Goal: Task Accomplishment & Management: Use online tool/utility

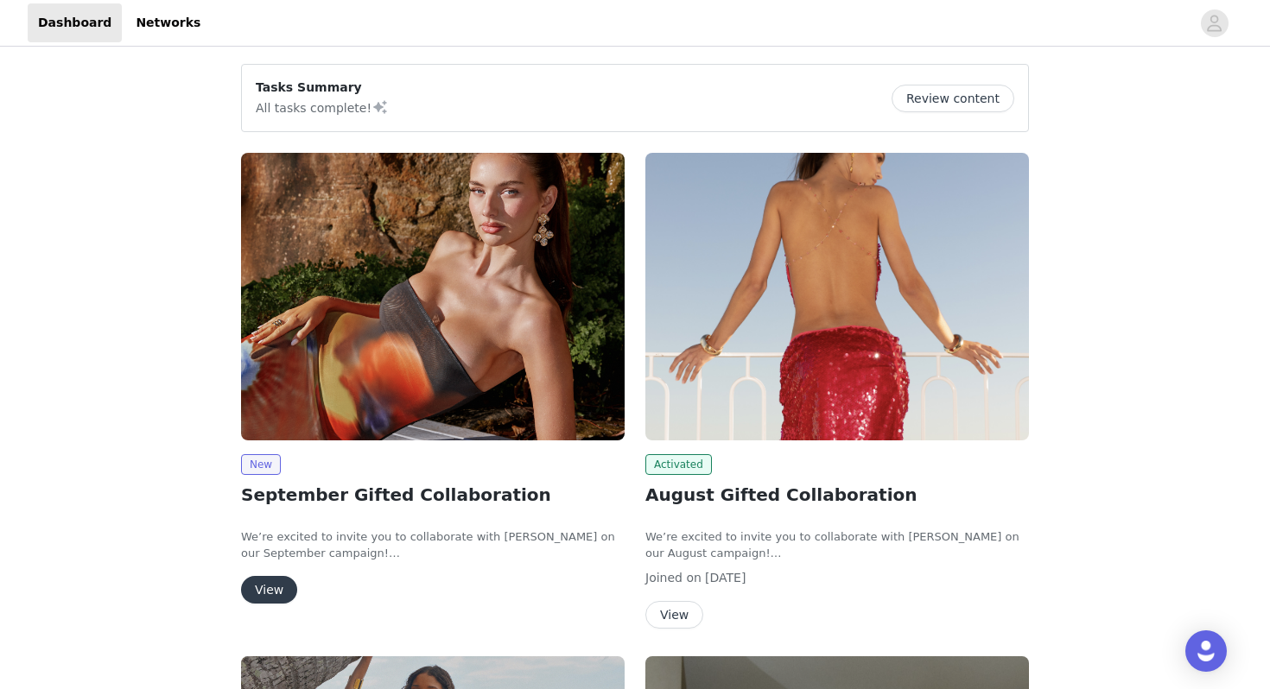
click at [272, 587] on button "View" at bounding box center [269, 590] width 56 height 28
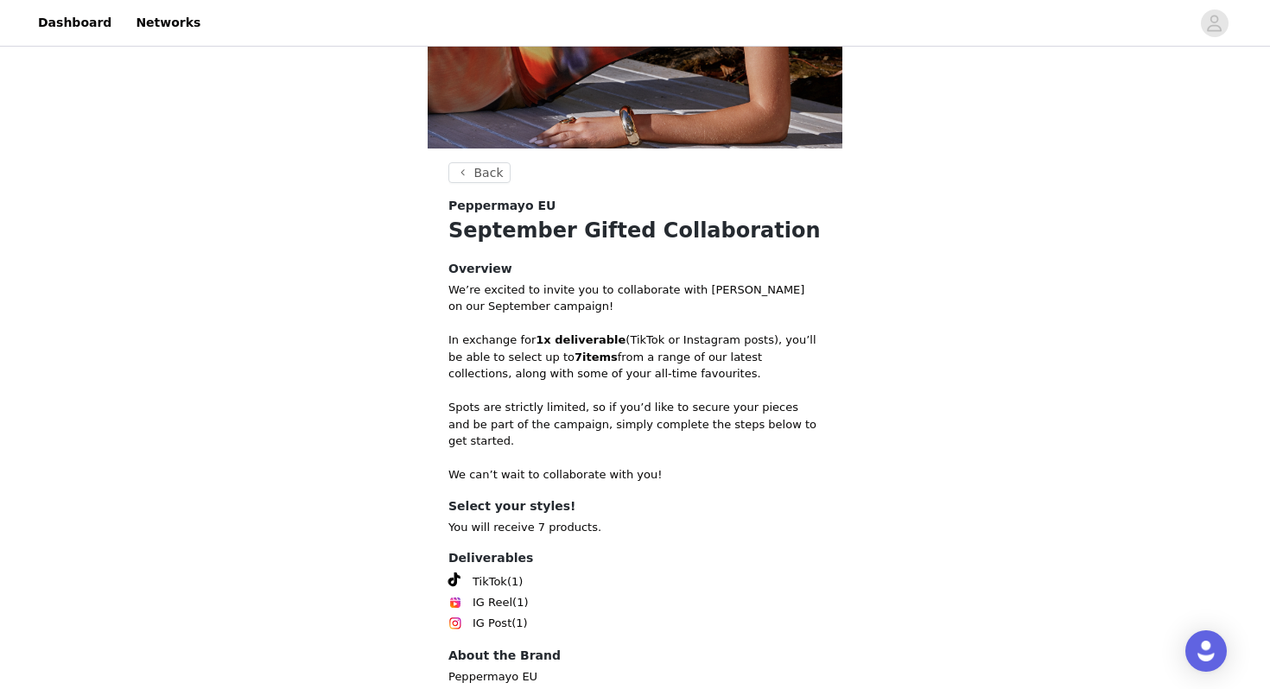
scroll to position [444, 0]
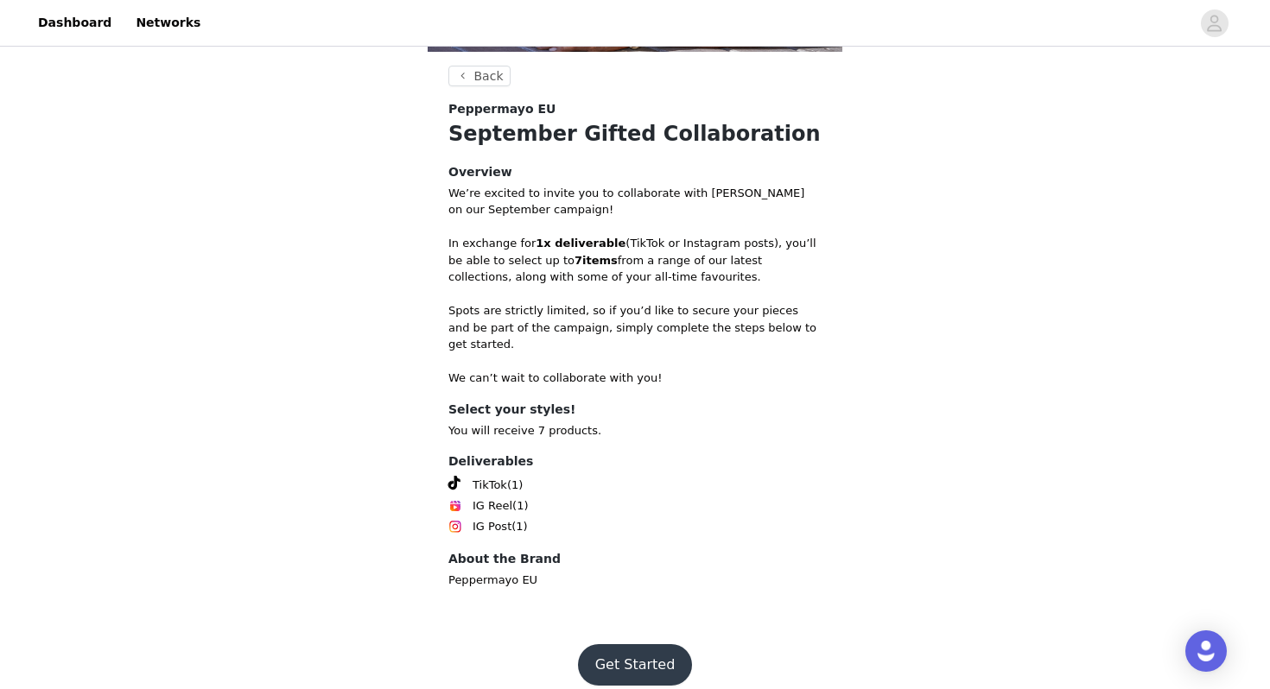
click at [643, 654] on button "Get Started" at bounding box center [635, 664] width 115 height 41
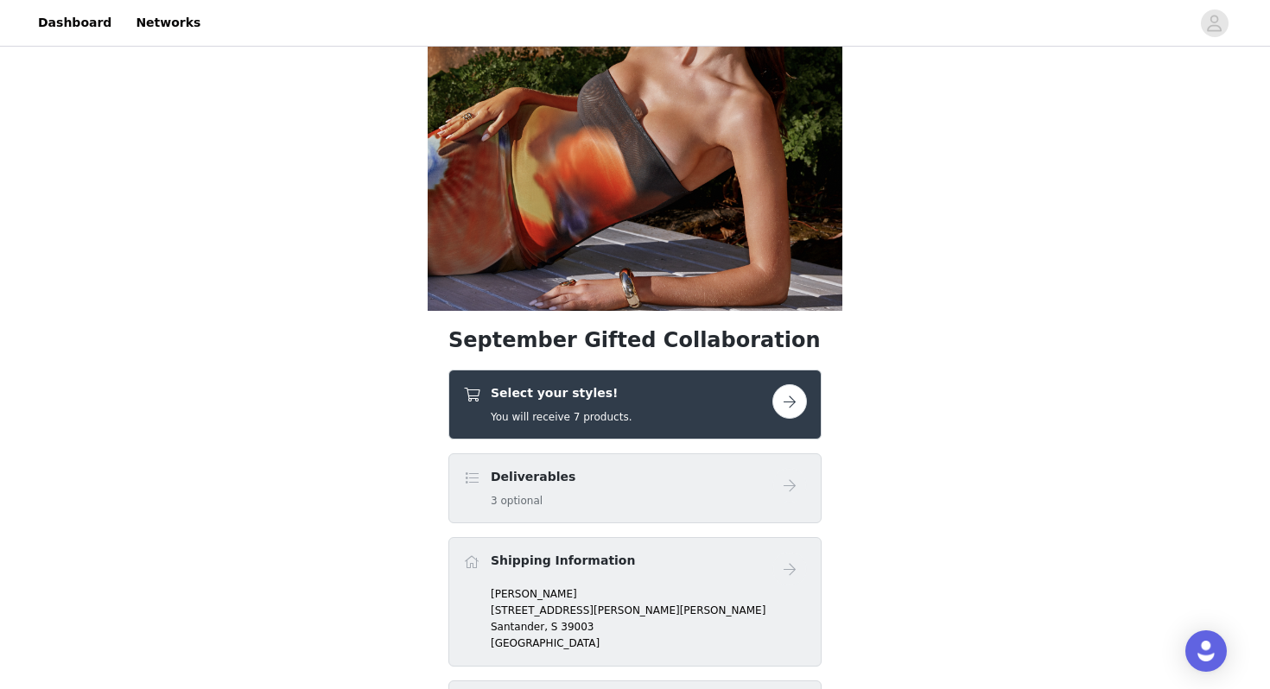
scroll to position [333, 0]
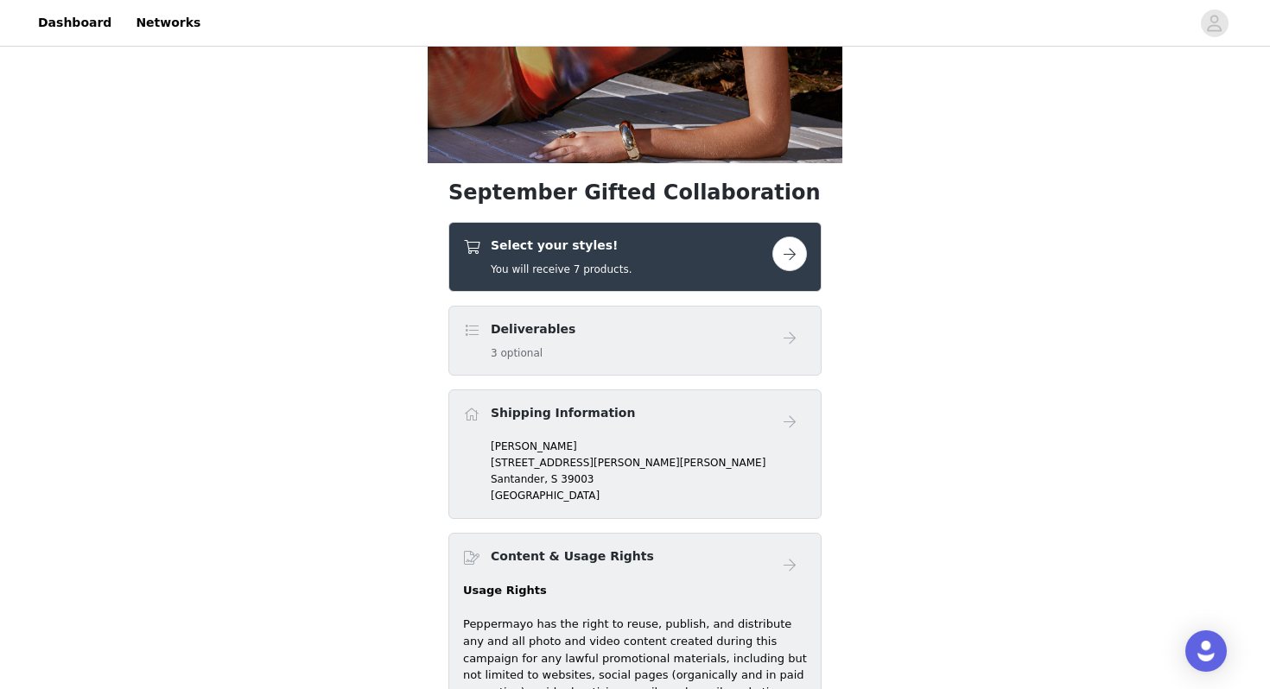
click at [769, 255] on div "Select your styles! You will receive 7 products." at bounding box center [617, 257] width 309 height 41
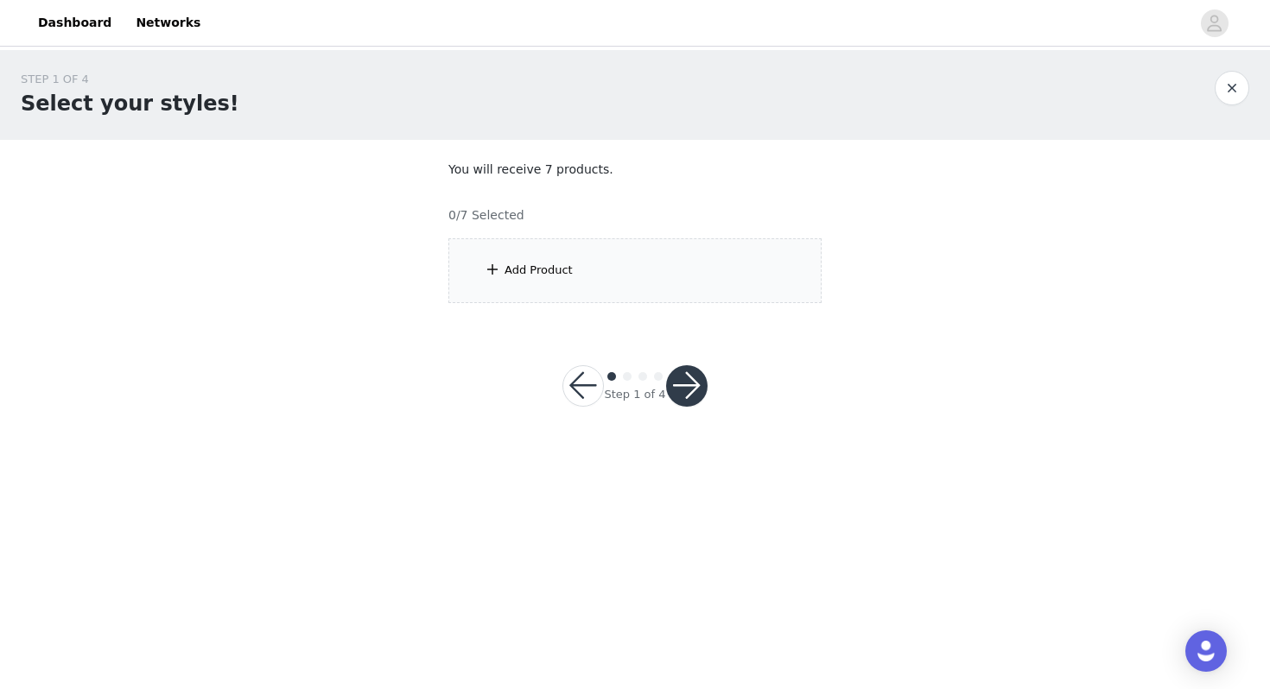
click at [548, 260] on div "Add Product" at bounding box center [634, 270] width 373 height 65
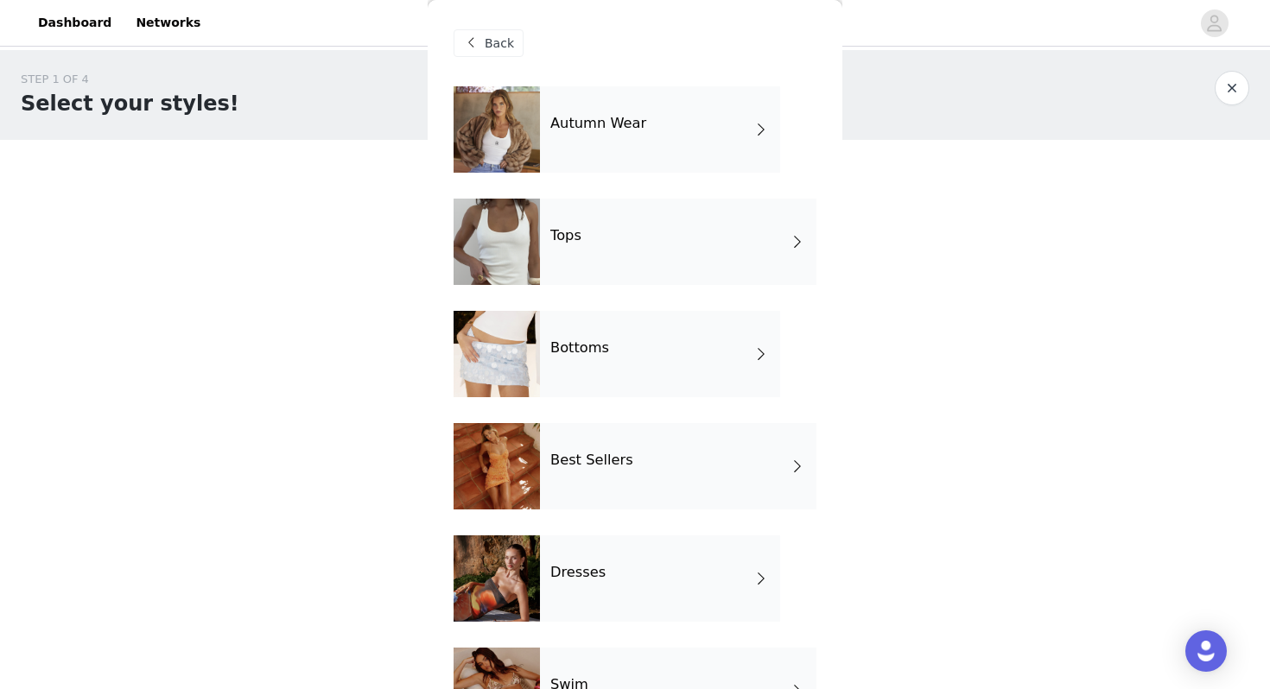
click at [569, 109] on div "Autumn Wear" at bounding box center [660, 129] width 240 height 86
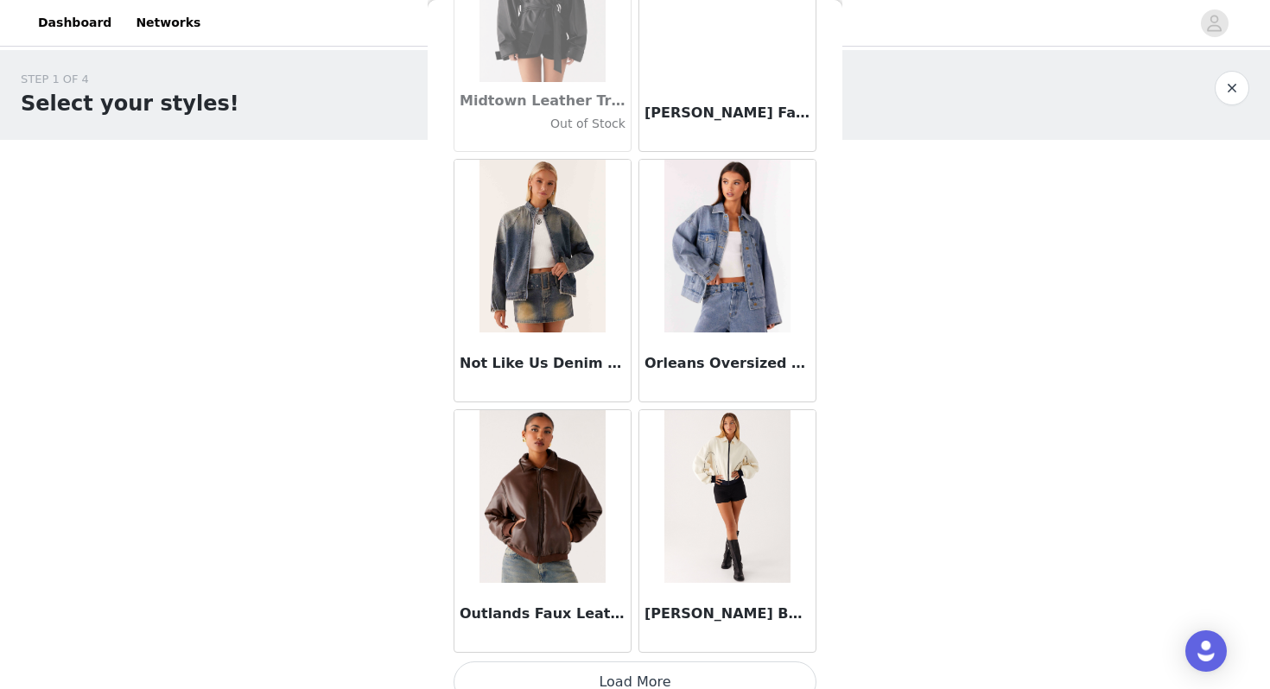
scroll to position [1954, 0]
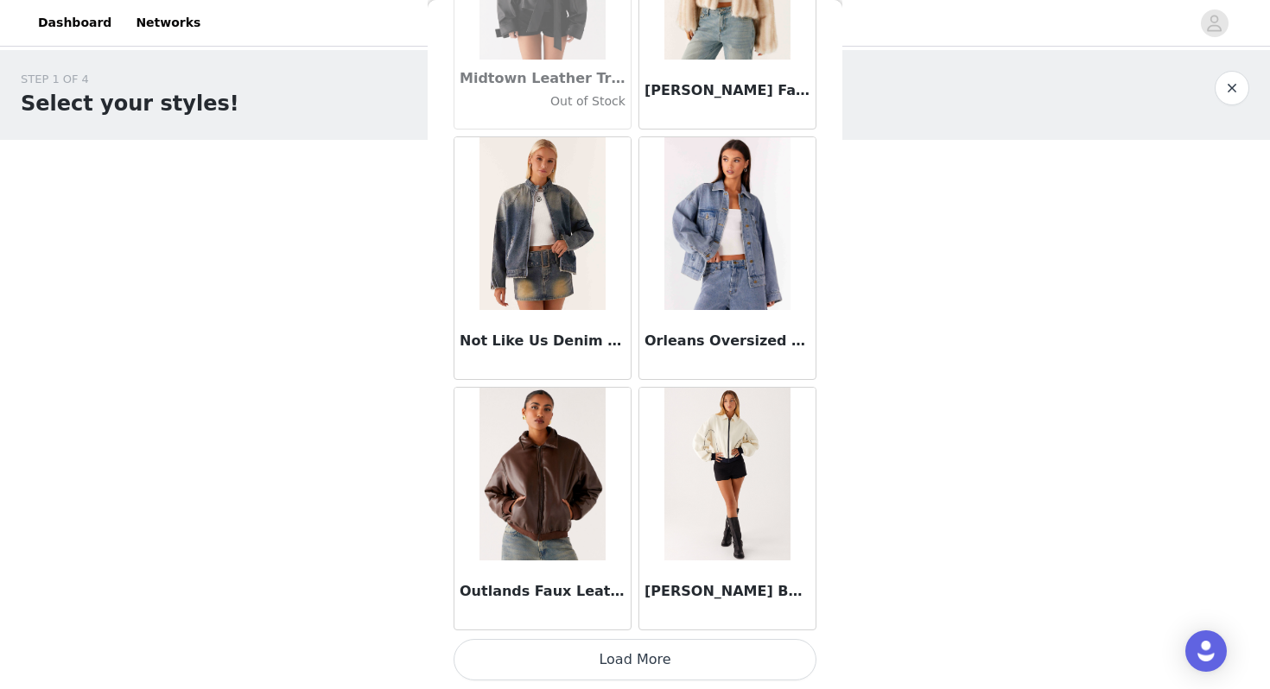
click at [652, 663] on button "Load More" at bounding box center [635, 659] width 363 height 41
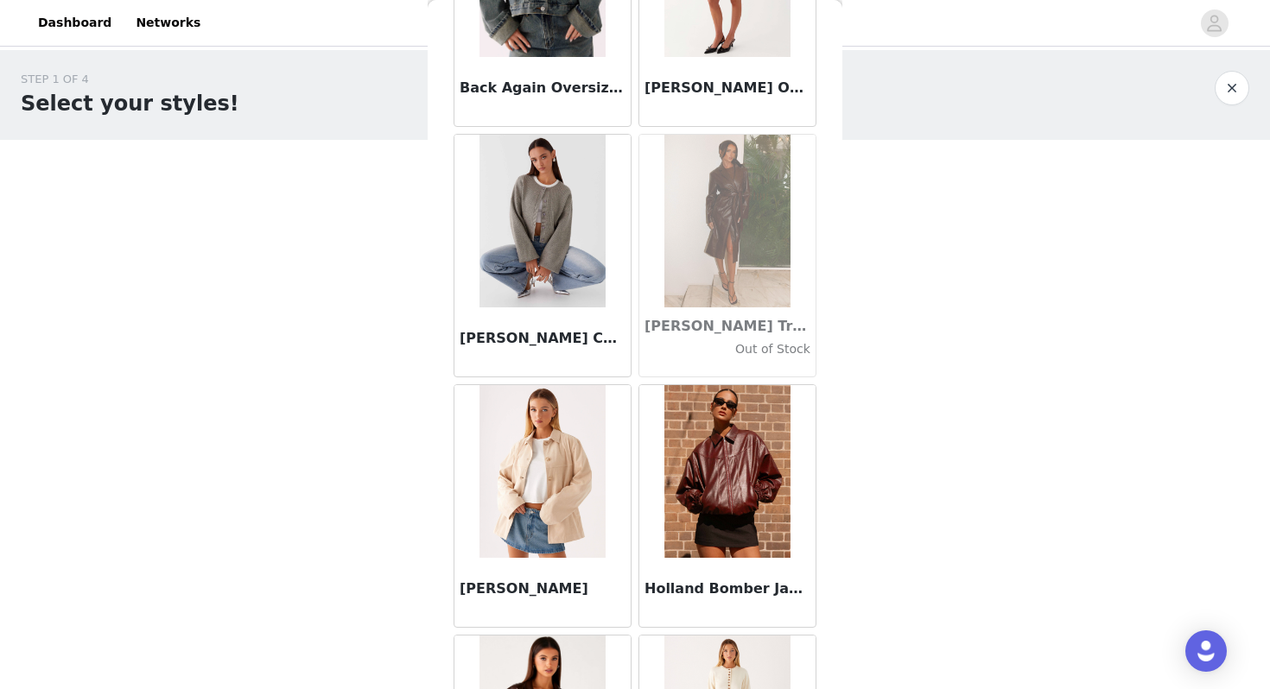
scroll to position [0, 0]
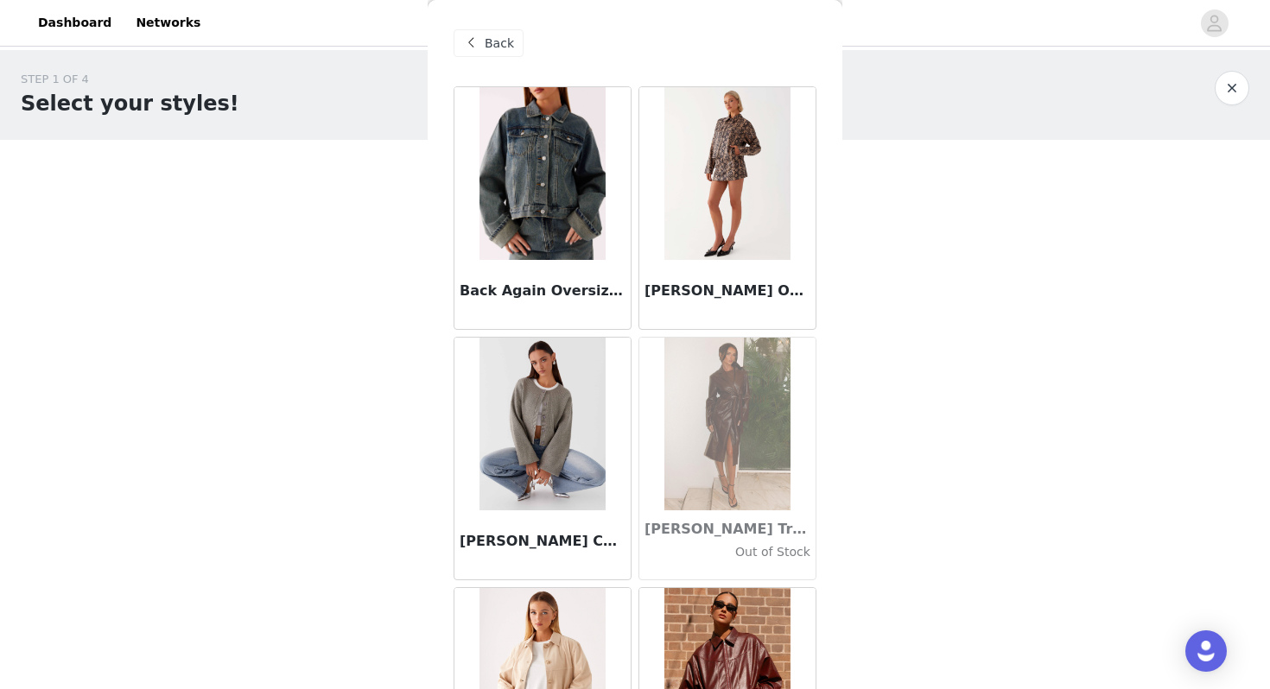
click at [470, 41] on span at bounding box center [470, 43] width 21 height 21
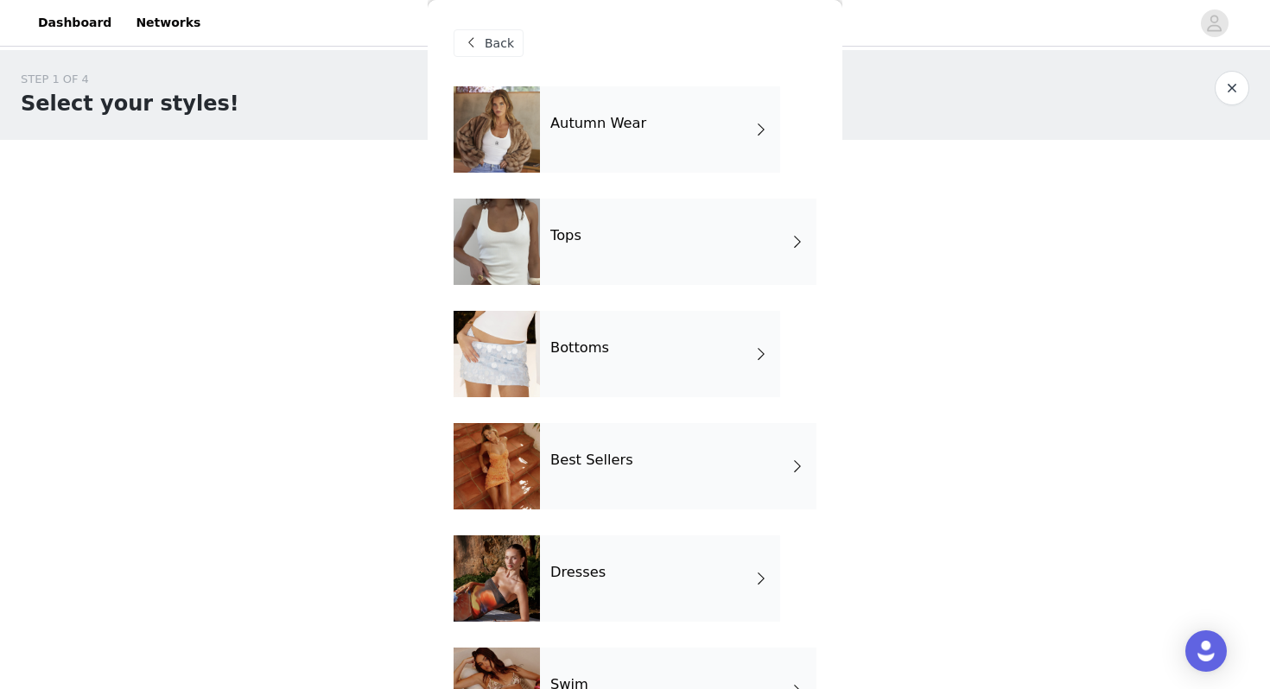
click at [540, 267] on div "Tops" at bounding box center [678, 242] width 276 height 86
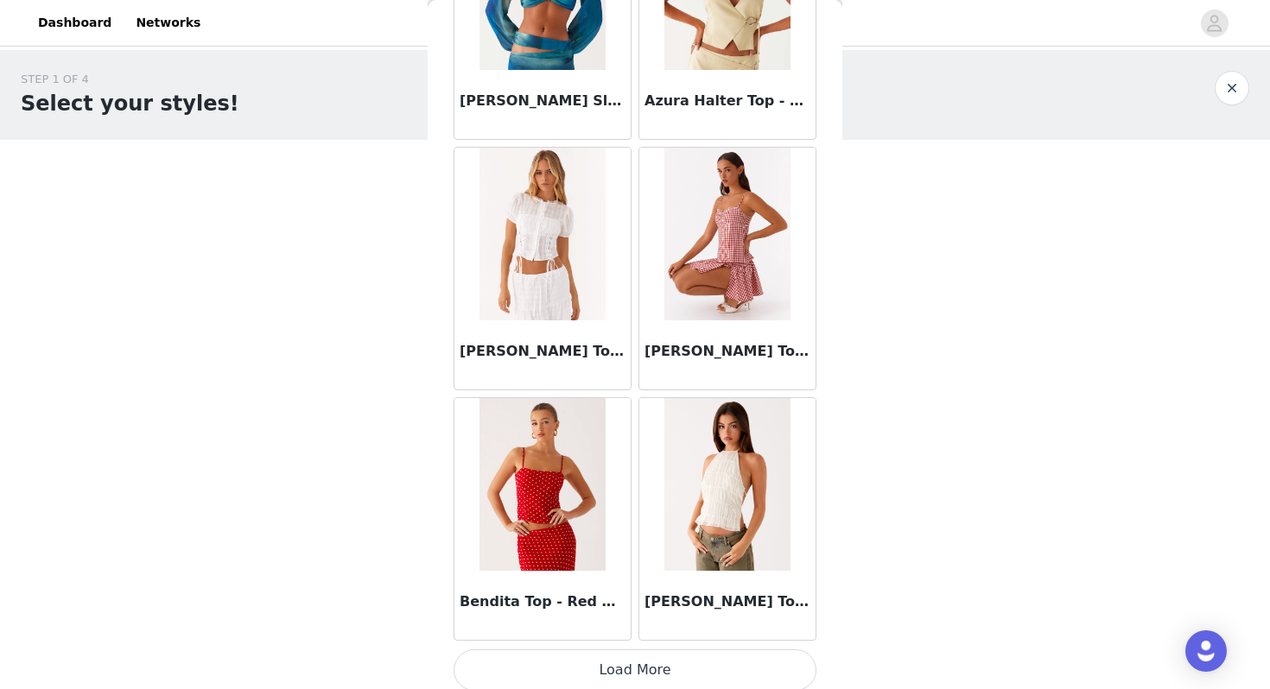
scroll to position [1954, 0]
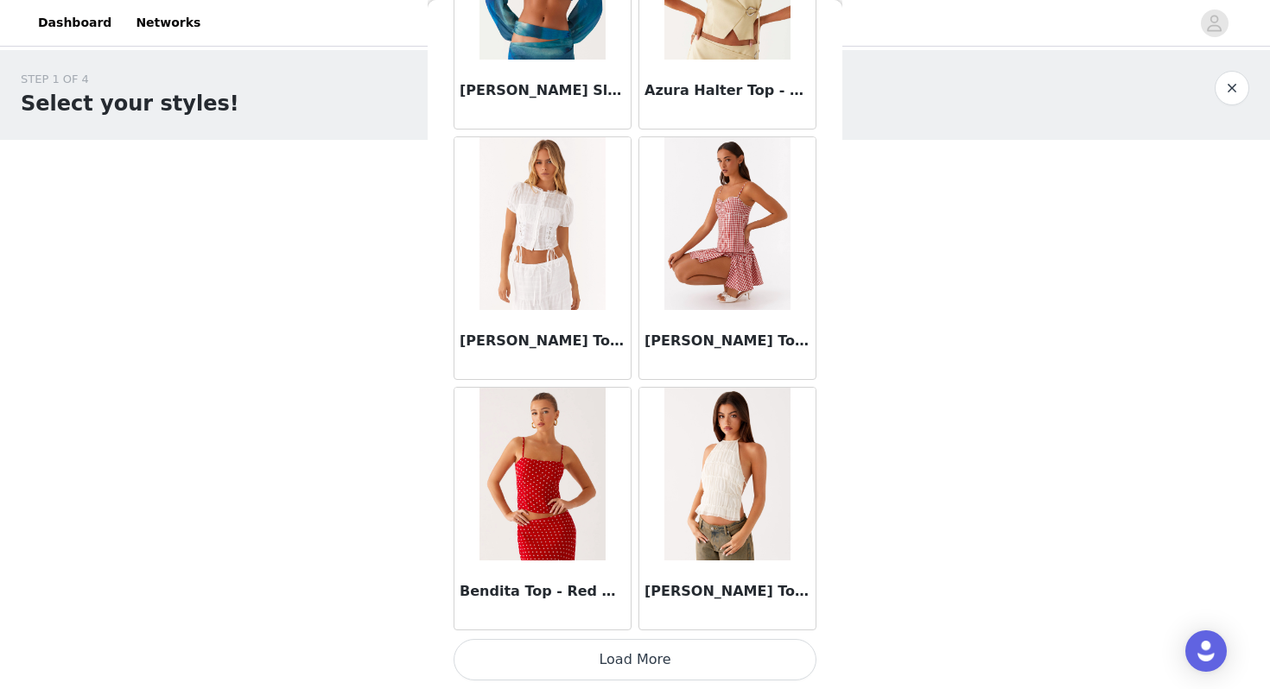
click at [592, 631] on div "Bendita Top - Red Polka Dot" at bounding box center [542, 509] width 185 height 251
click at [592, 645] on button "Load More" at bounding box center [635, 659] width 363 height 41
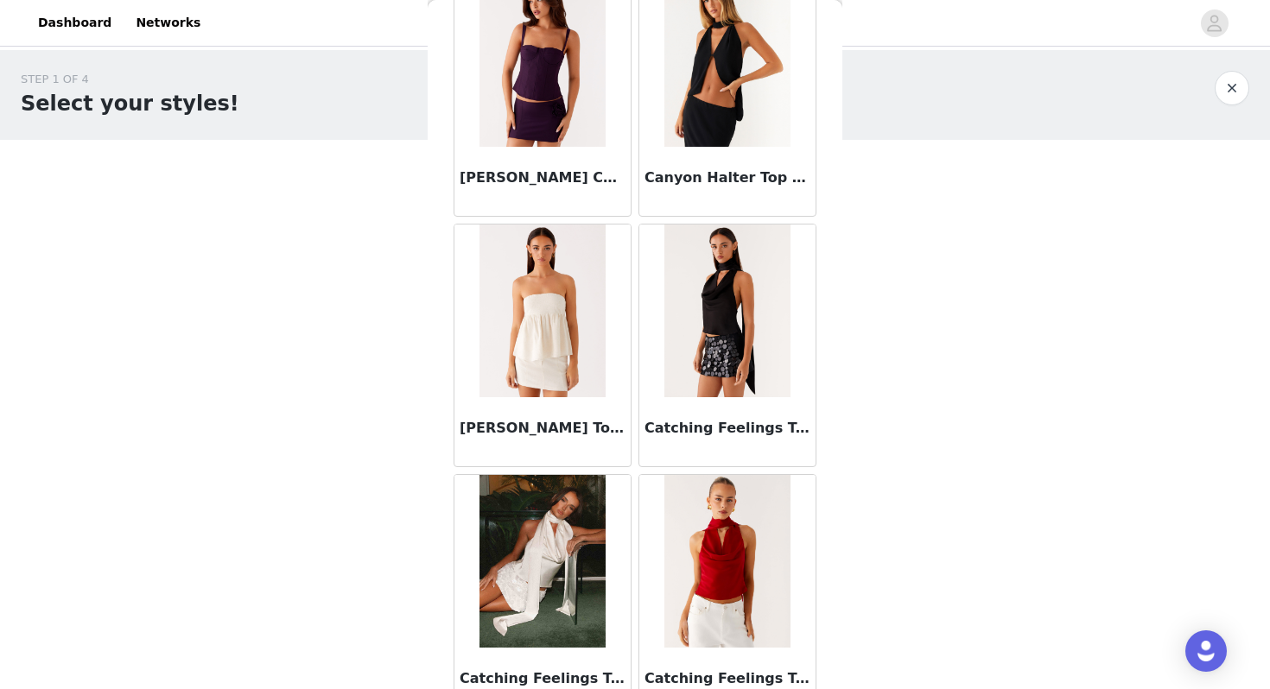
scroll to position [4459, 0]
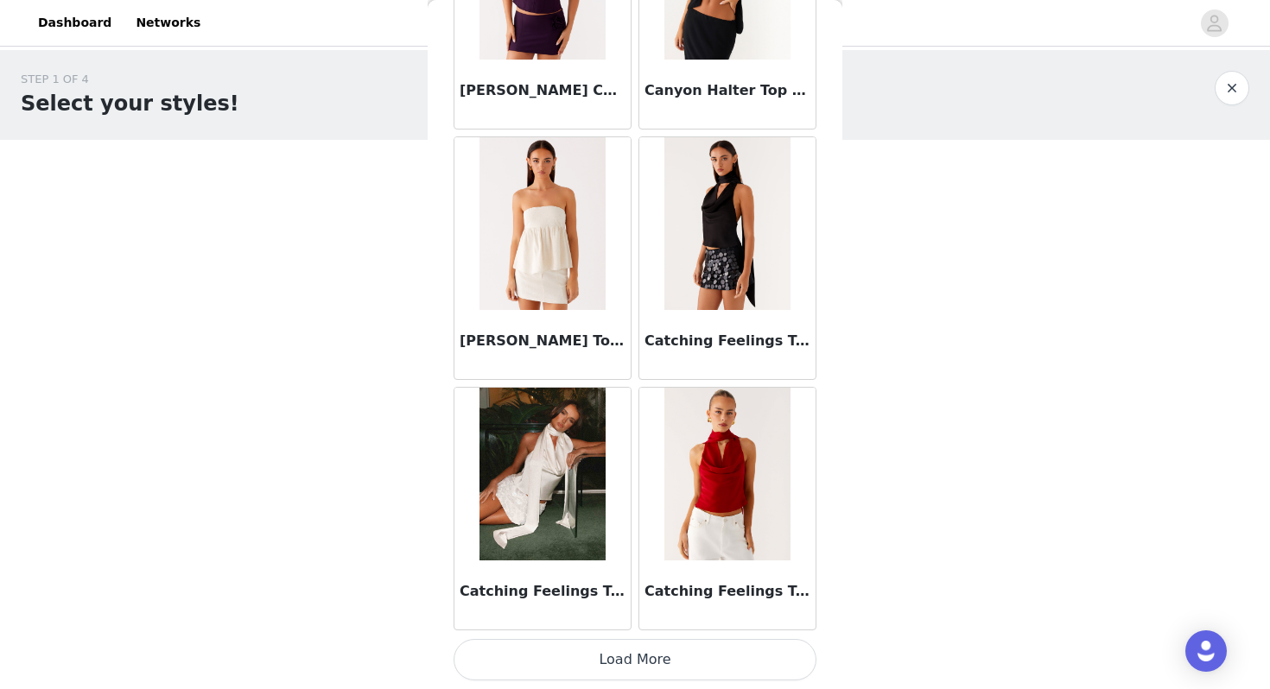
click at [616, 652] on button "Load More" at bounding box center [635, 659] width 363 height 41
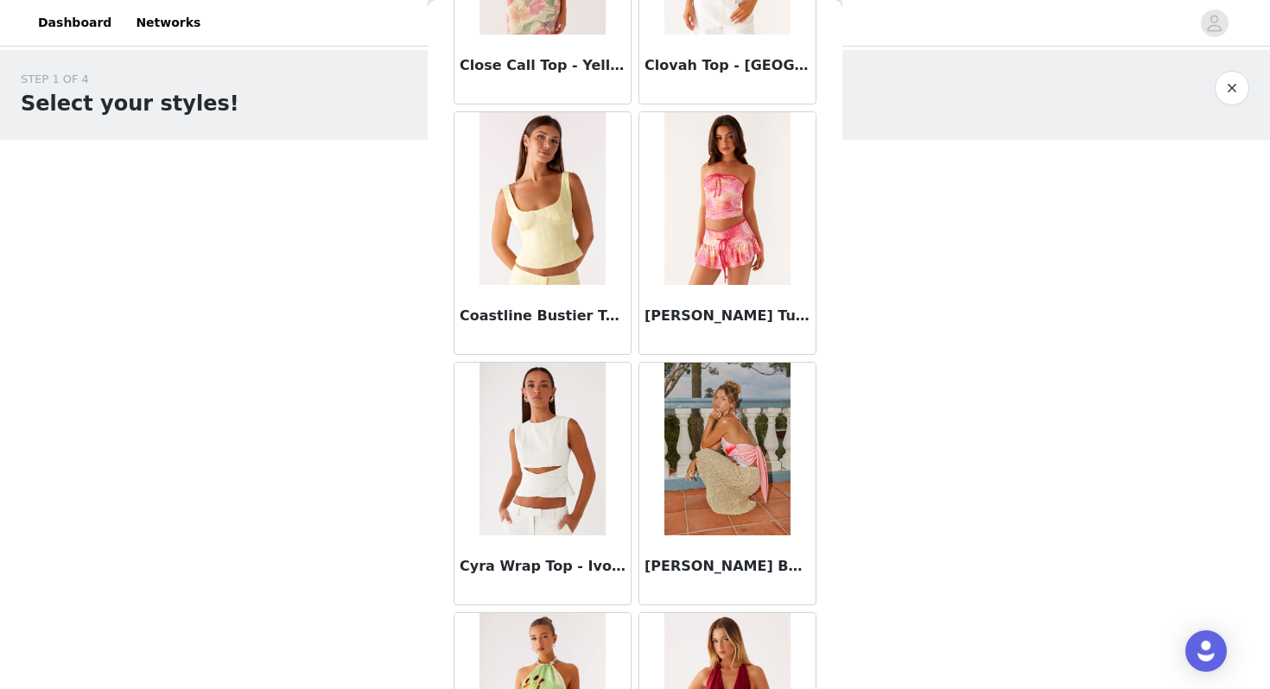
scroll to position [6964, 0]
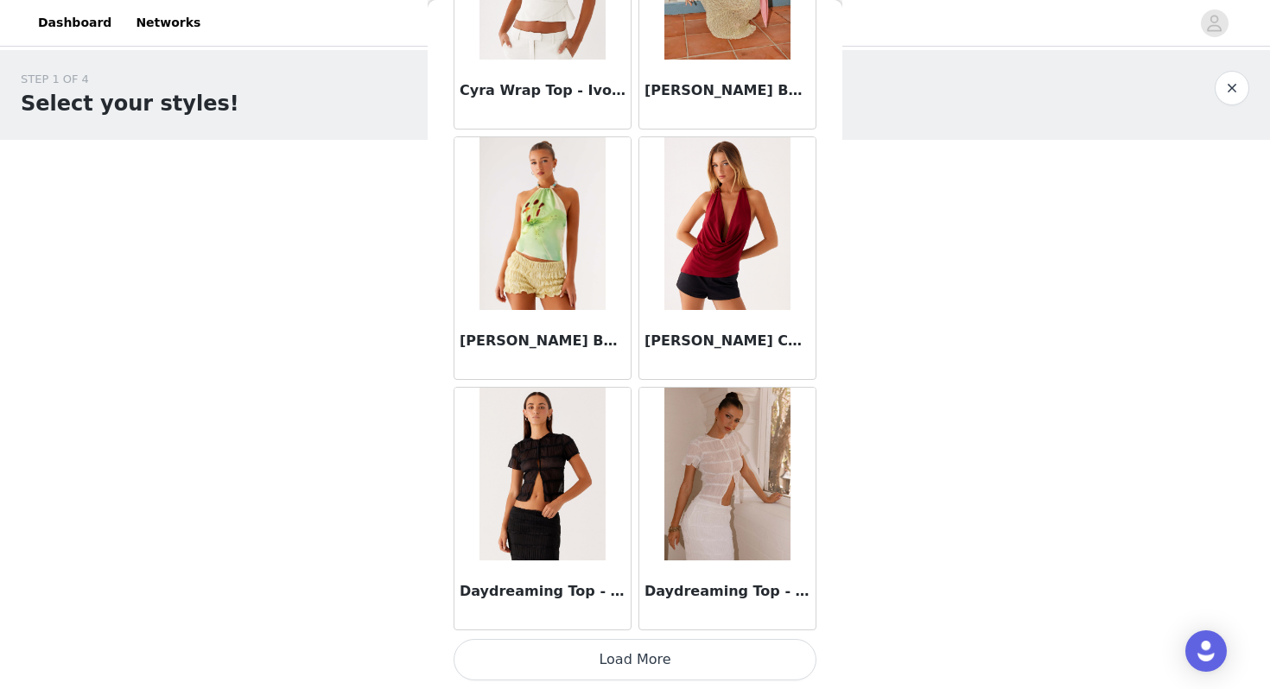
click at [593, 665] on button "Load More" at bounding box center [635, 659] width 363 height 41
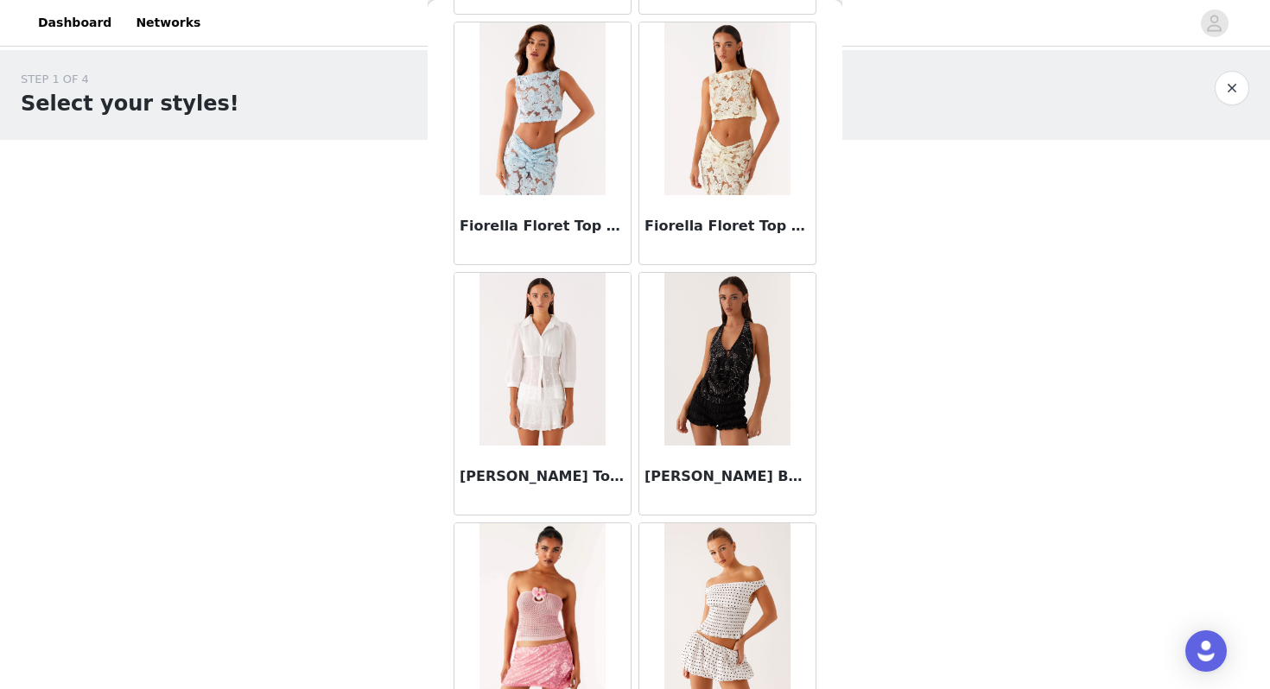
scroll to position [9469, 0]
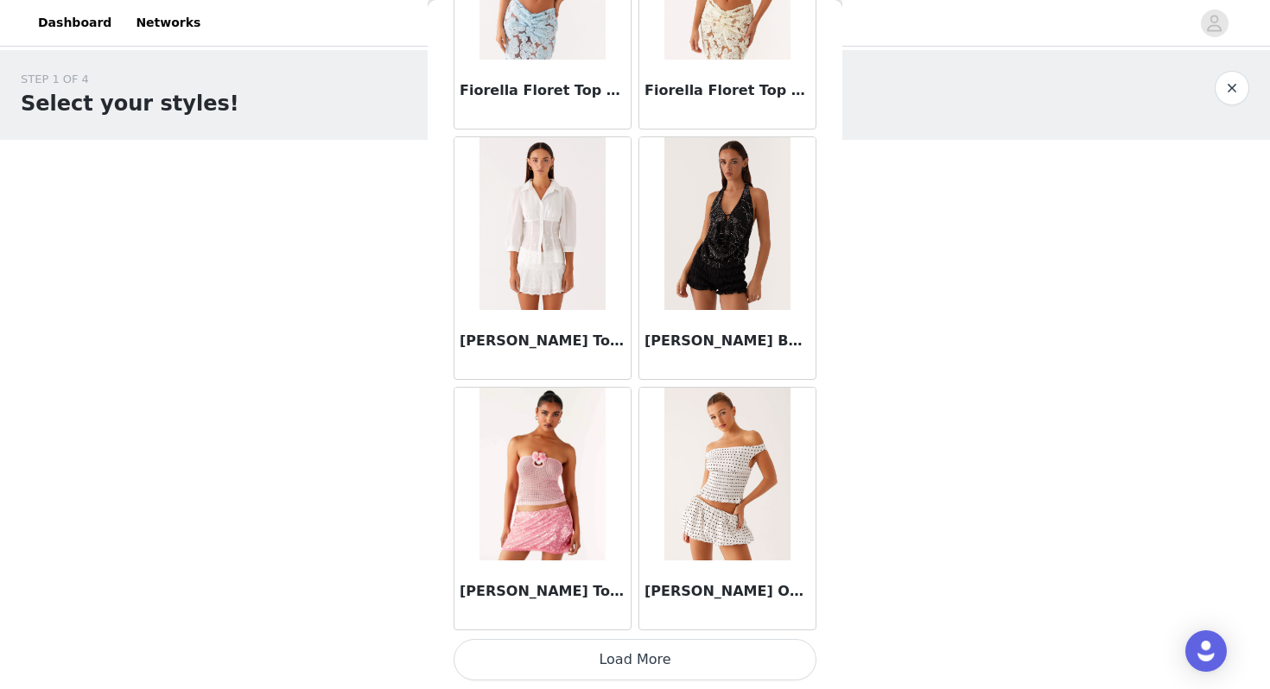
click at [625, 663] on button "Load More" at bounding box center [635, 659] width 363 height 41
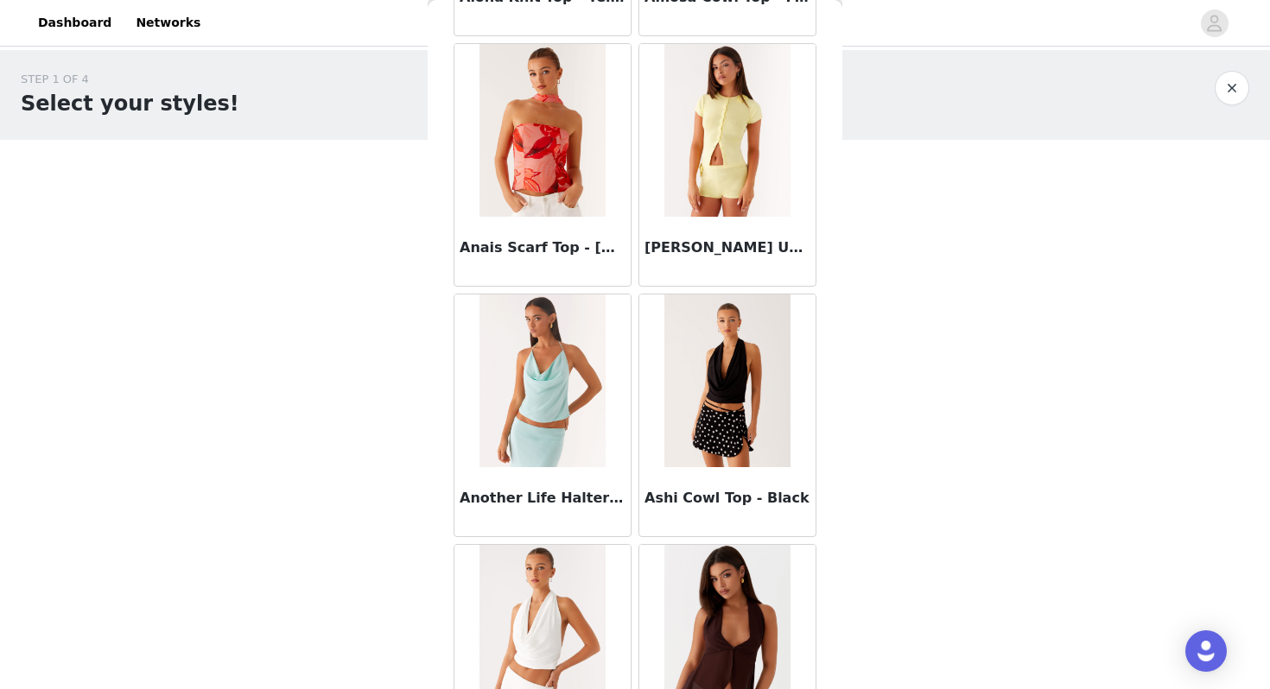
scroll to position [0, 0]
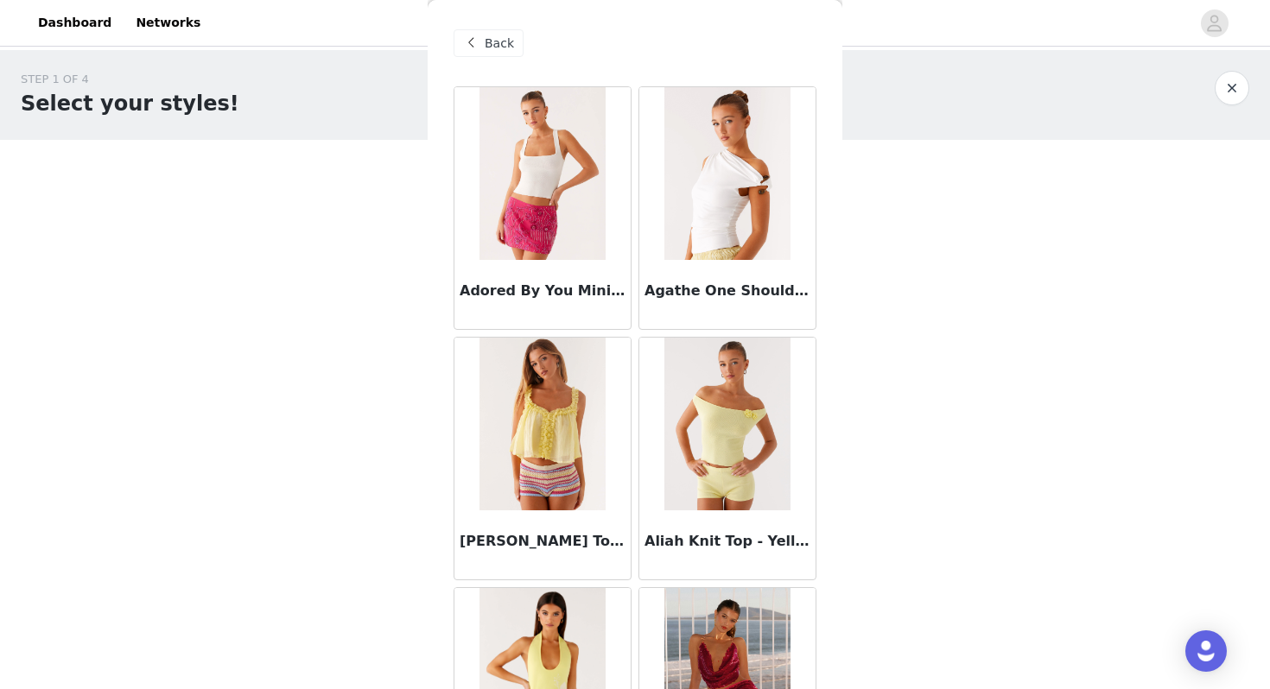
click at [474, 41] on span at bounding box center [470, 43] width 21 height 21
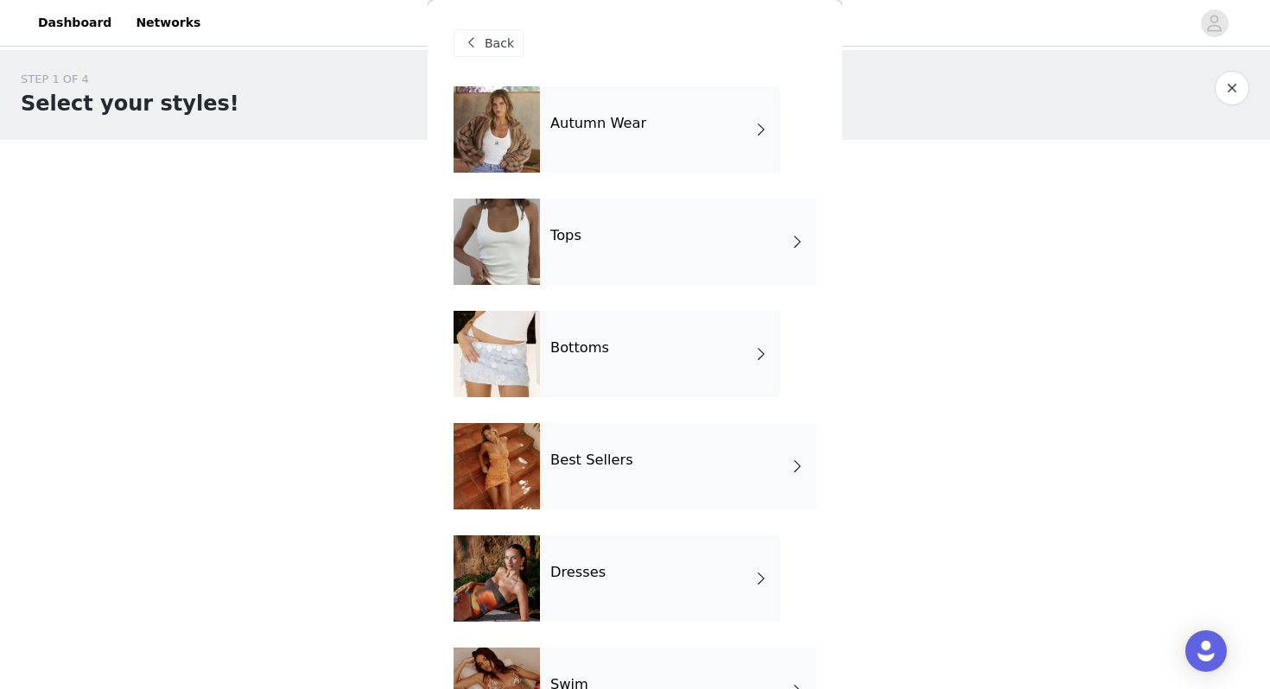
click at [538, 479] on div at bounding box center [497, 466] width 86 height 86
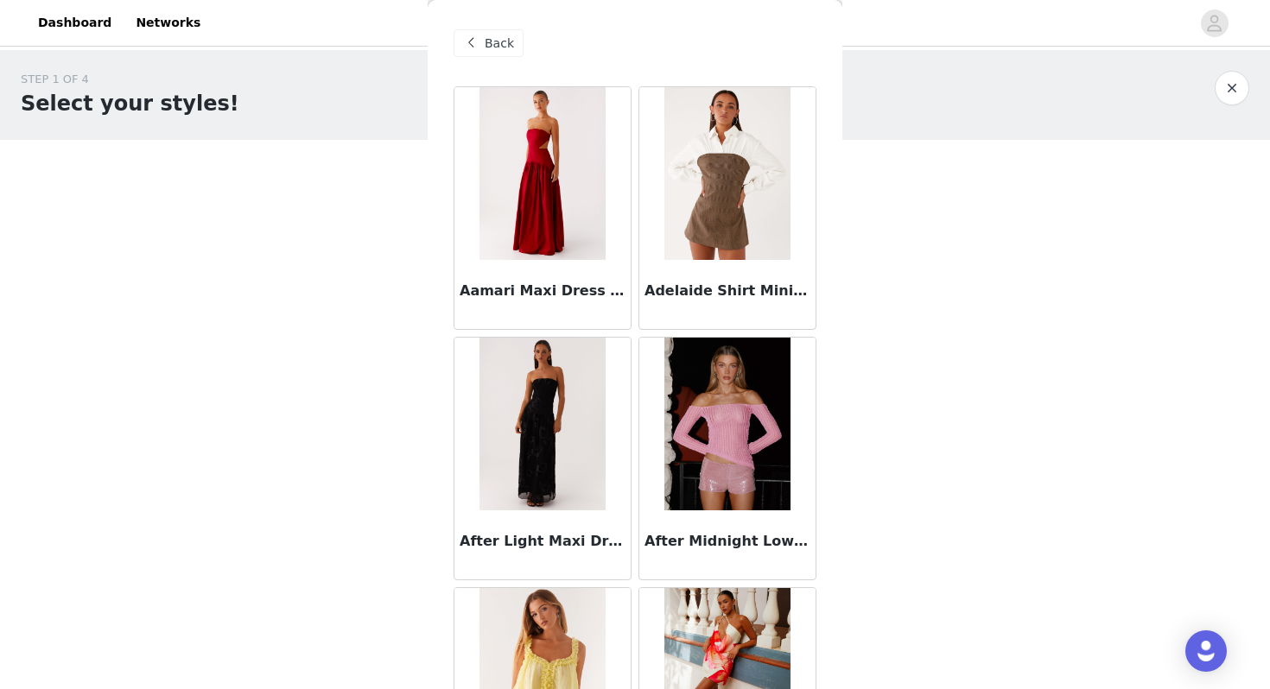
click at [490, 38] on span "Back" at bounding box center [499, 44] width 29 height 18
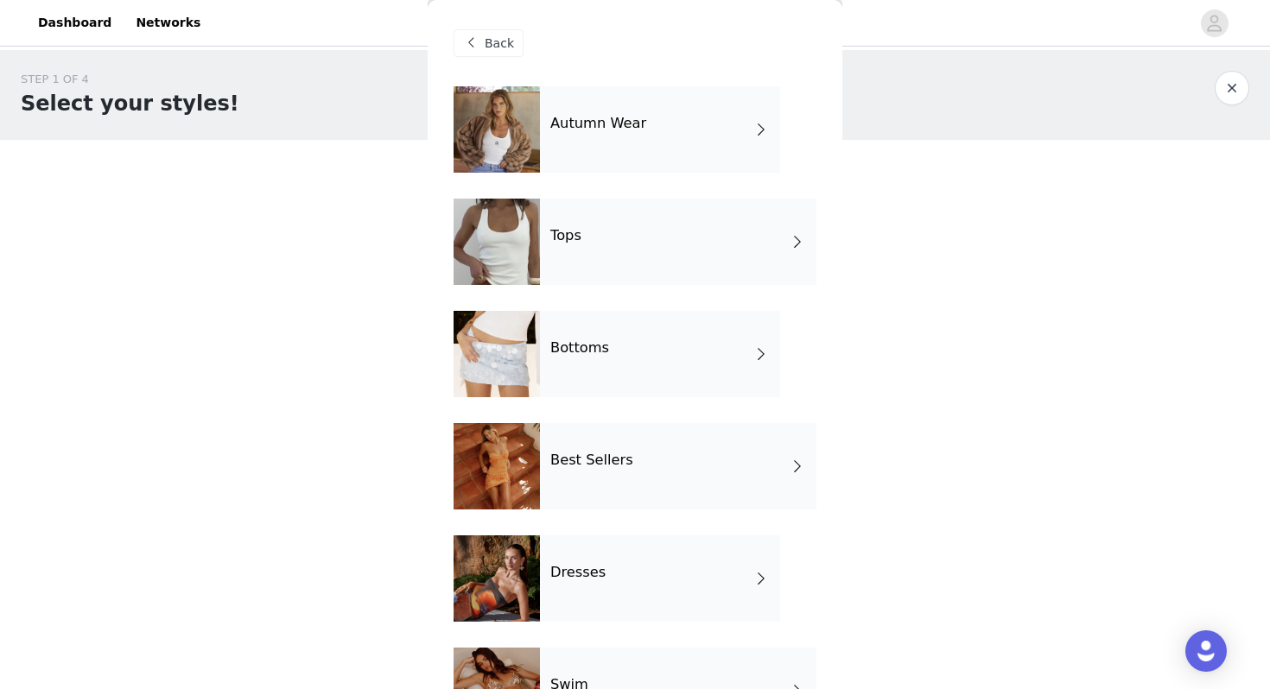
click at [522, 355] on div at bounding box center [497, 354] width 86 height 86
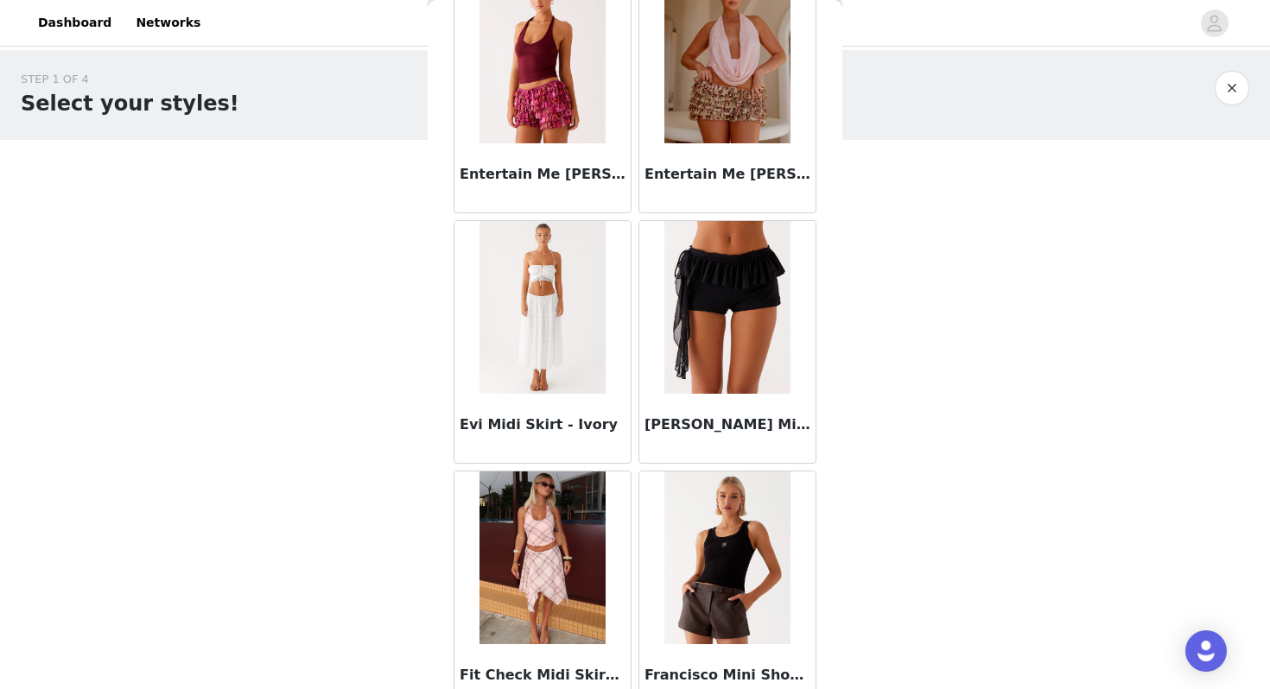
scroll to position [1954, 0]
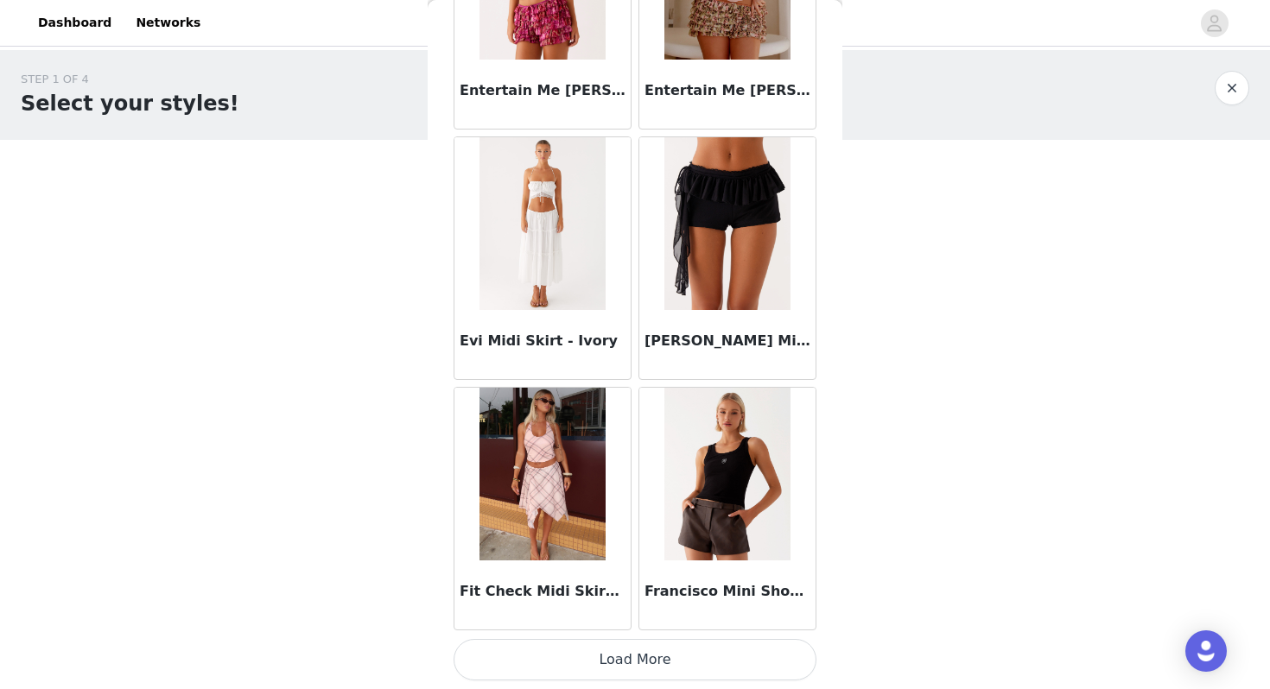
click at [659, 663] on button "Load More" at bounding box center [635, 659] width 363 height 41
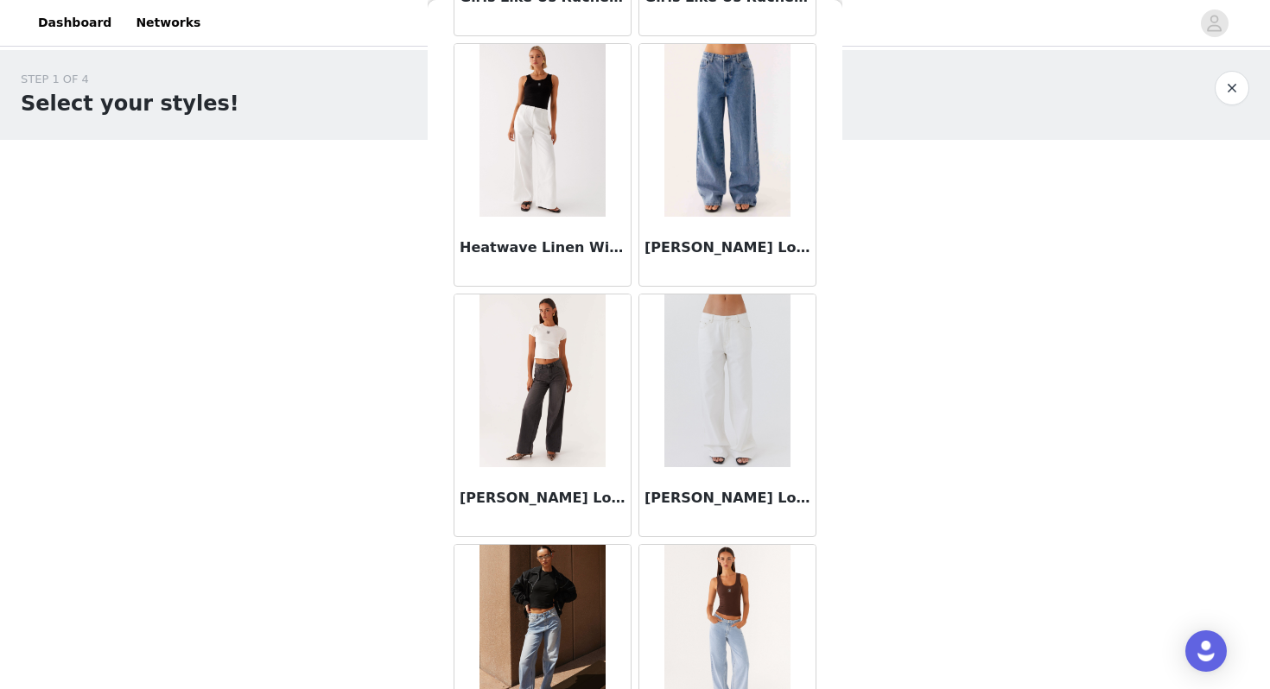
scroll to position [3298, 0]
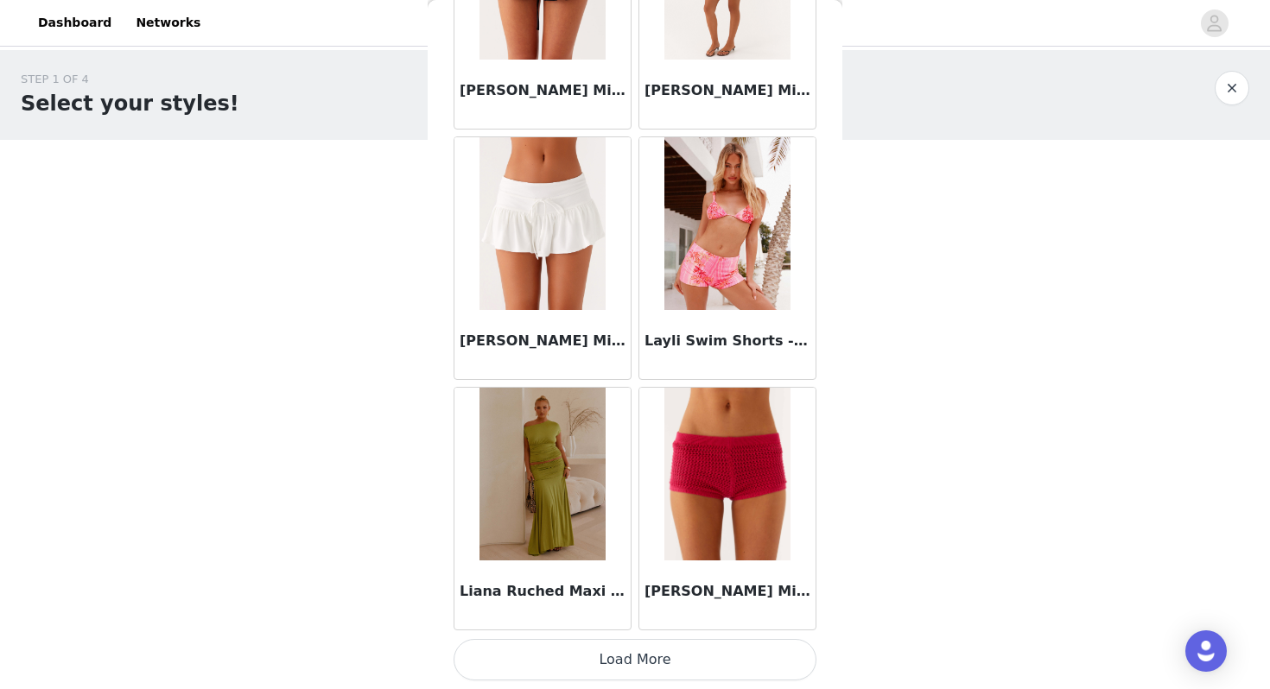
click at [646, 661] on button "Load More" at bounding box center [635, 659] width 363 height 41
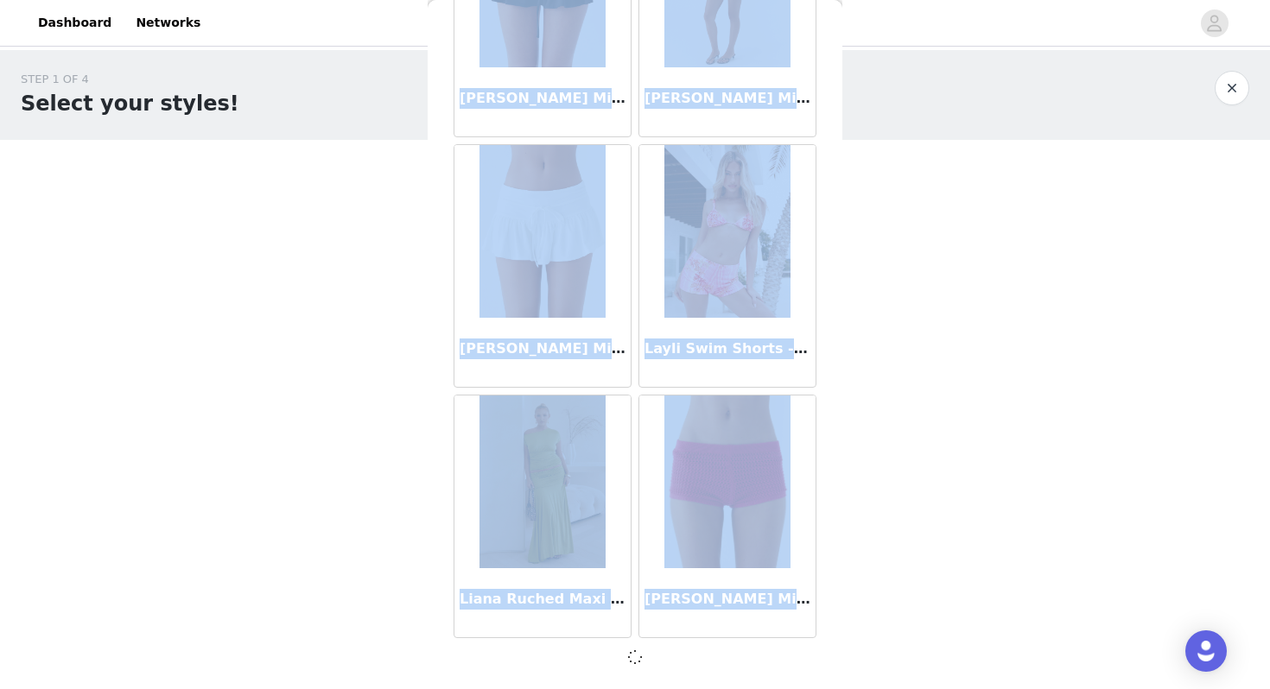
scroll to position [4451, 0]
click at [646, 661] on div at bounding box center [635, 657] width 363 height 21
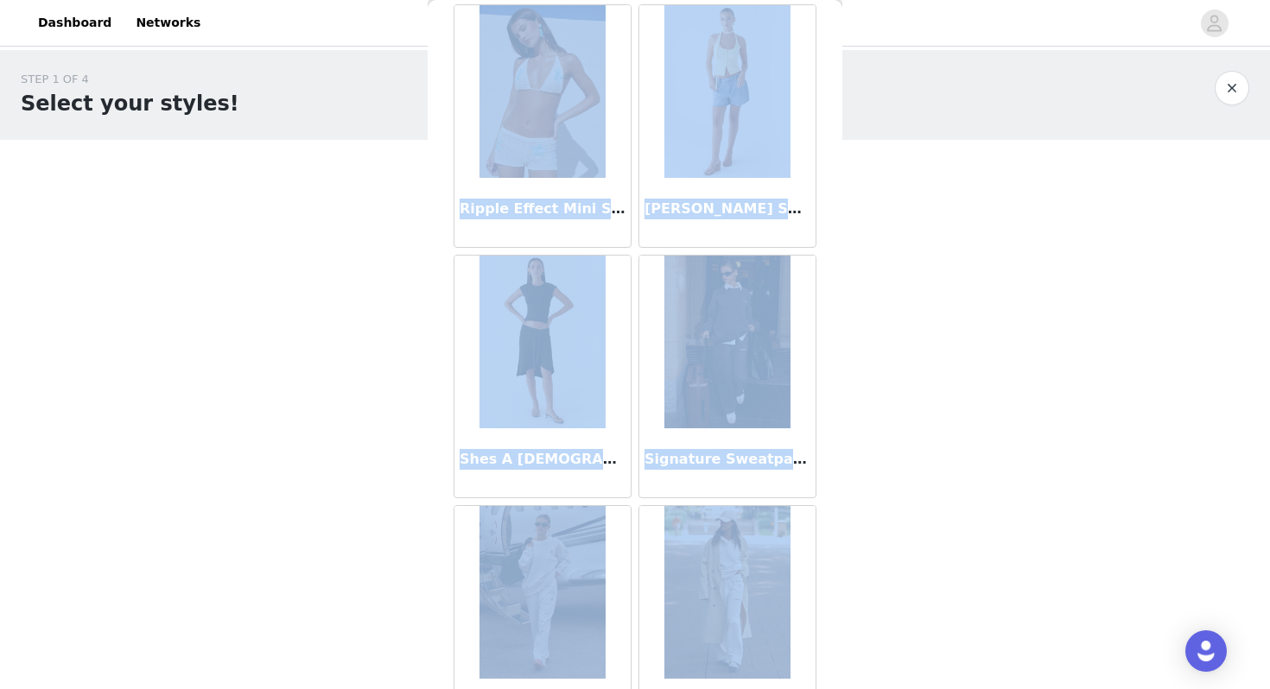
scroll to position [6964, 0]
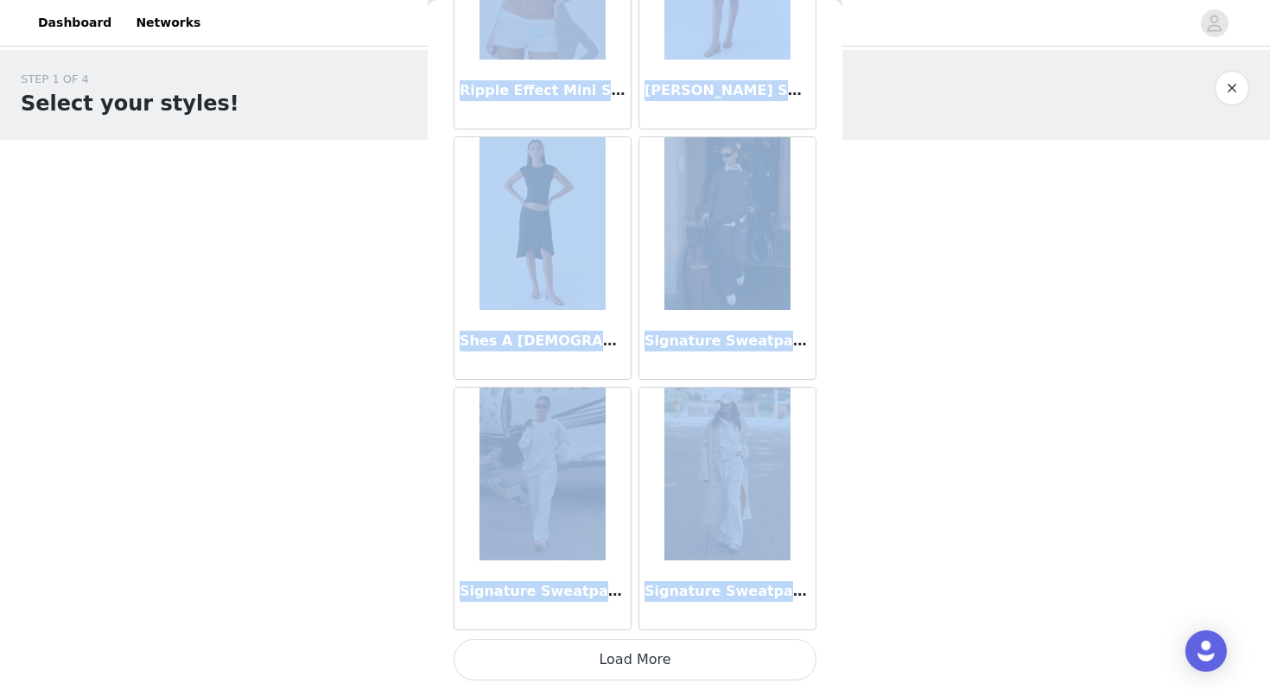
click at [644, 664] on button "Load More" at bounding box center [635, 659] width 363 height 41
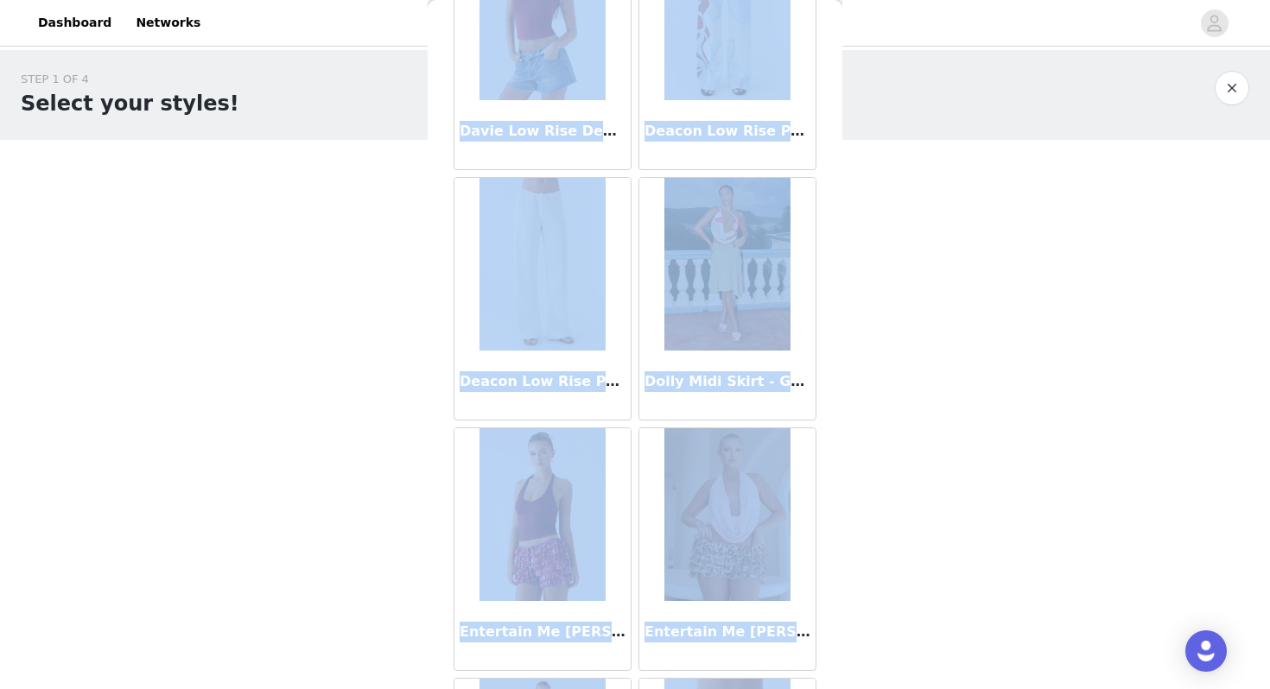
scroll to position [0, 0]
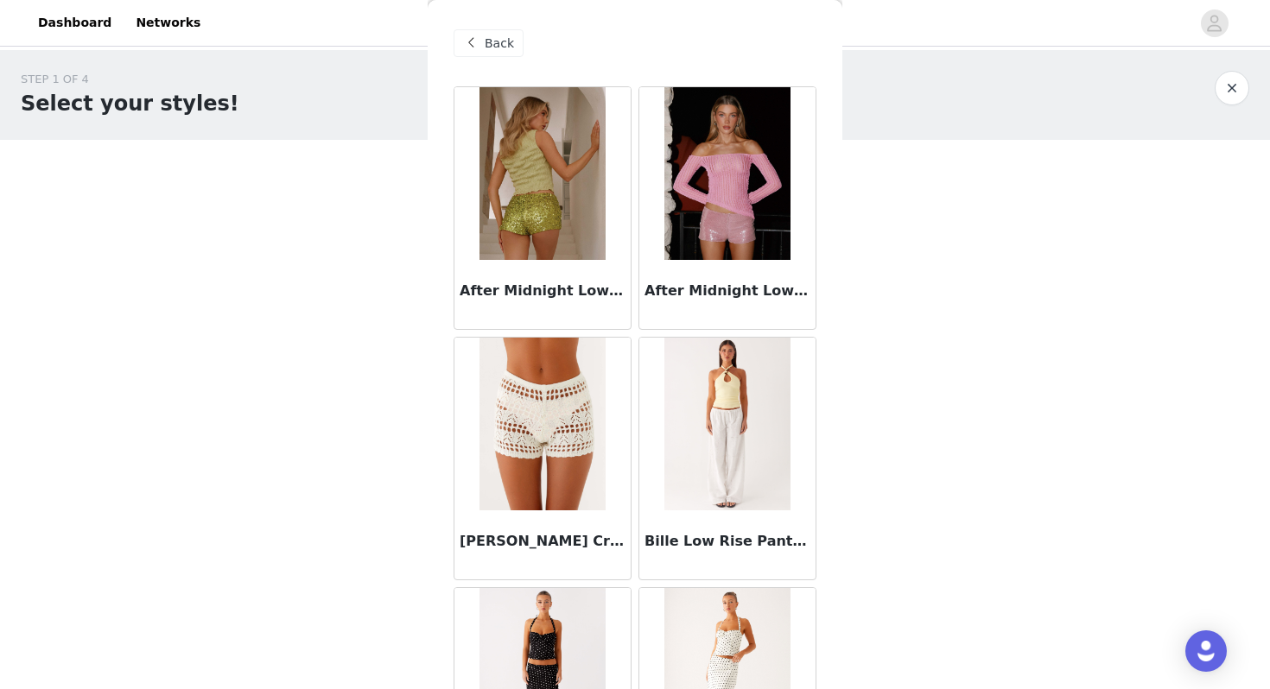
click at [496, 45] on span "Back" at bounding box center [499, 44] width 29 height 18
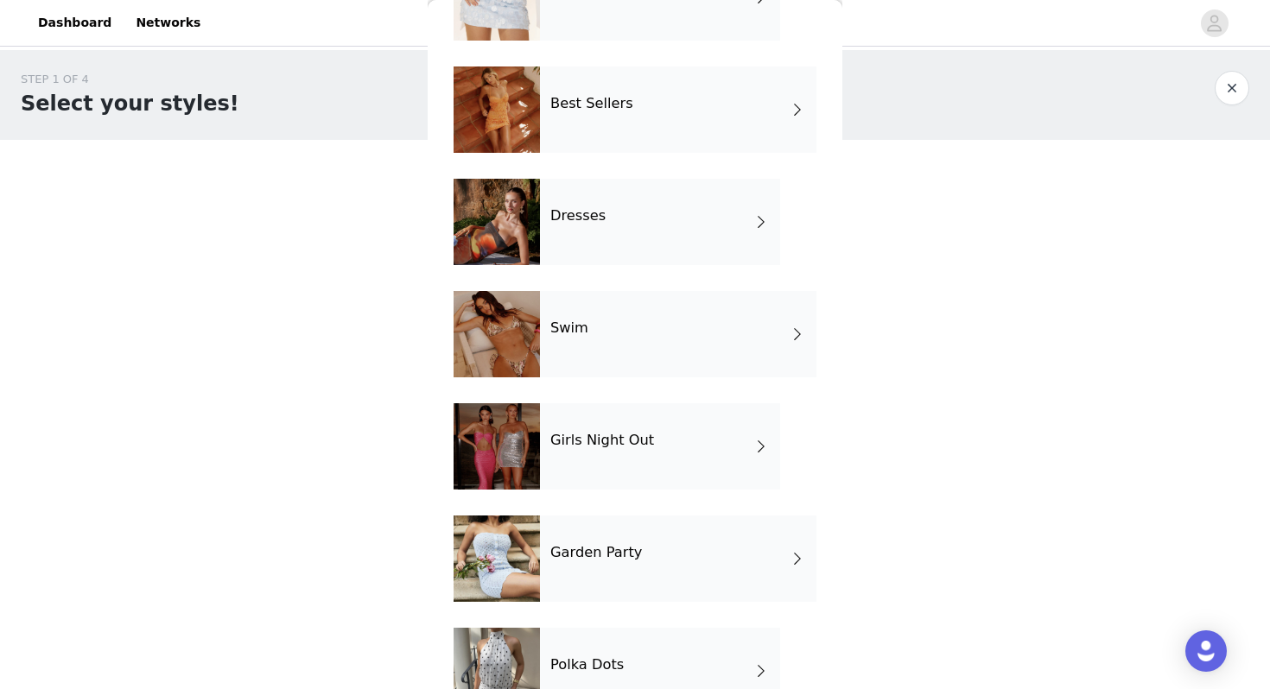
scroll to position [408, 0]
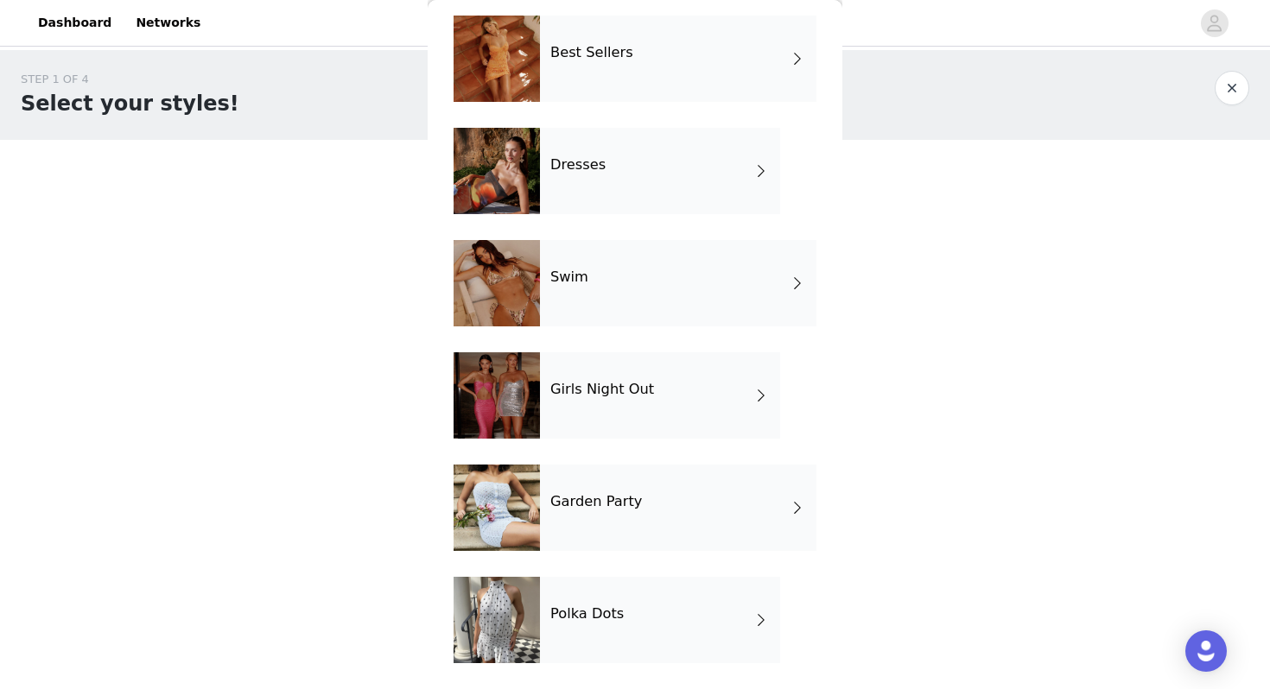
click at [604, 300] on div "Swim" at bounding box center [678, 283] width 276 height 86
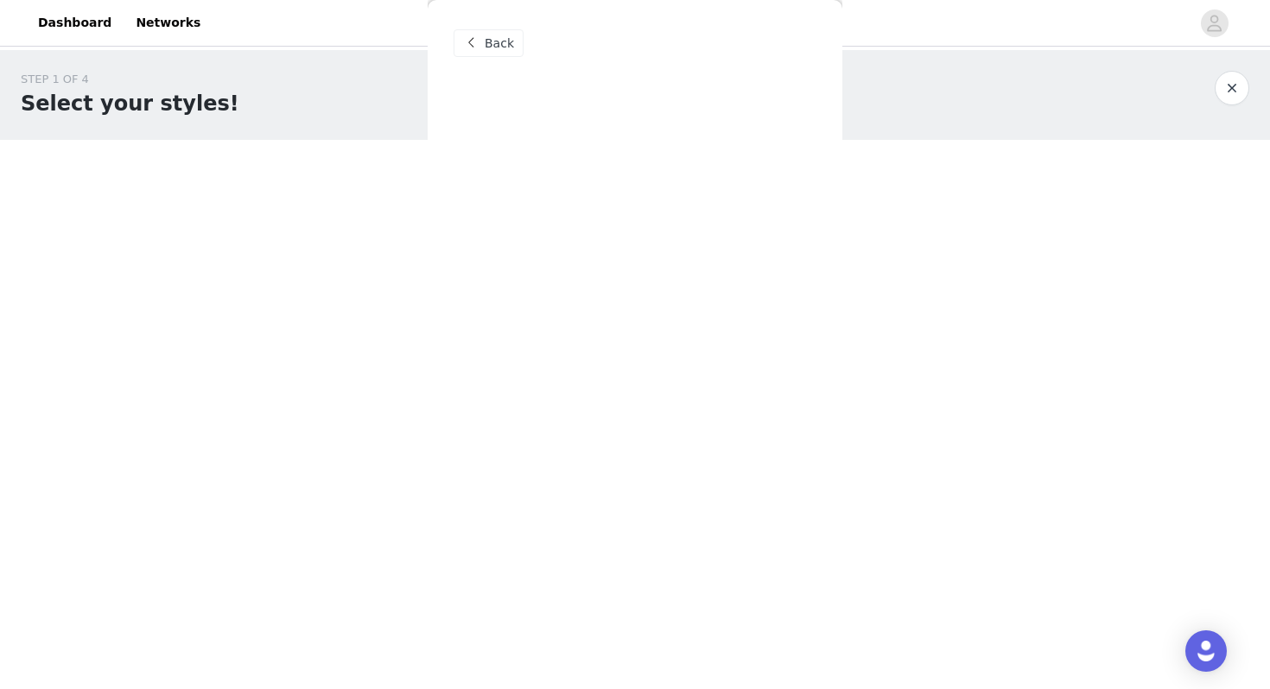
scroll to position [0, 0]
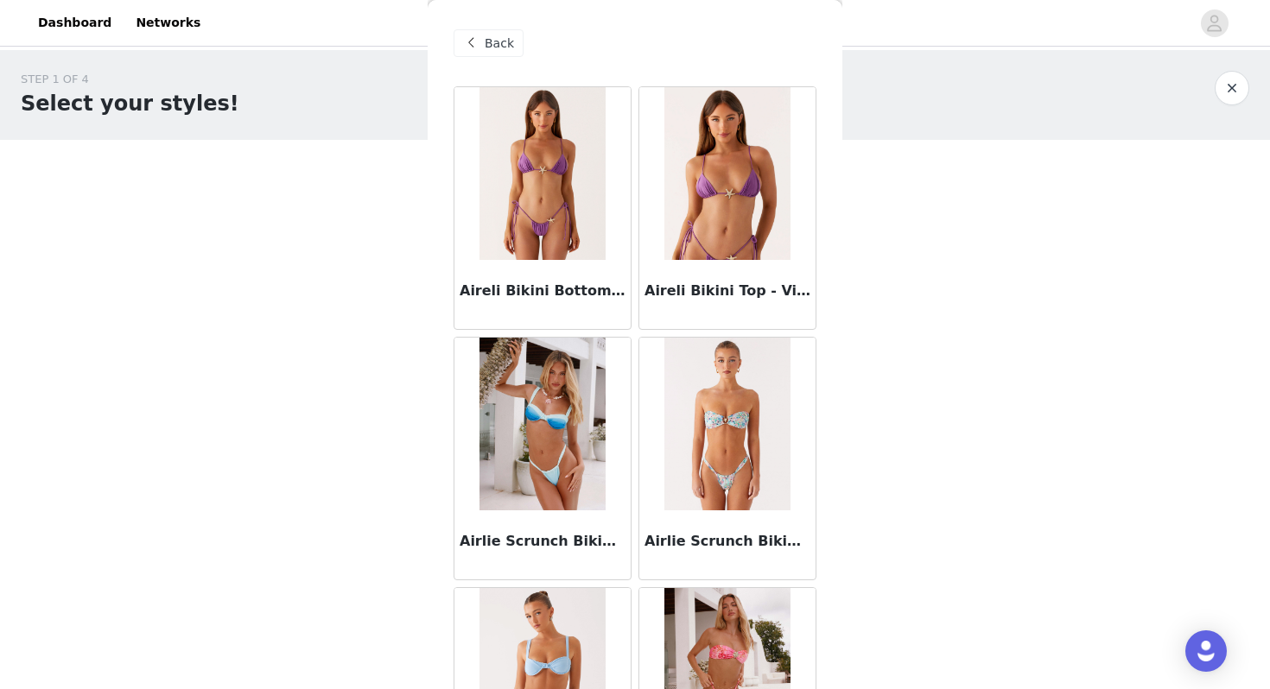
click at [492, 36] on span "Back" at bounding box center [499, 44] width 29 height 18
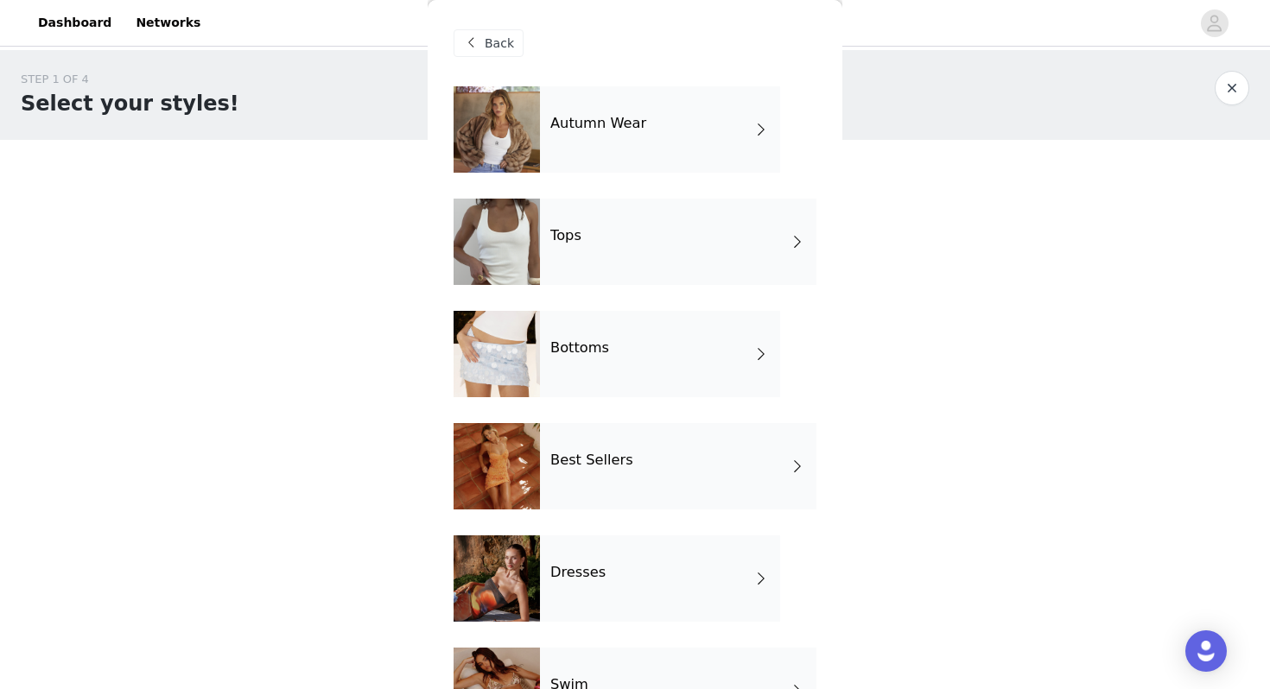
click at [587, 479] on div "Best Sellers" at bounding box center [678, 466] width 276 height 86
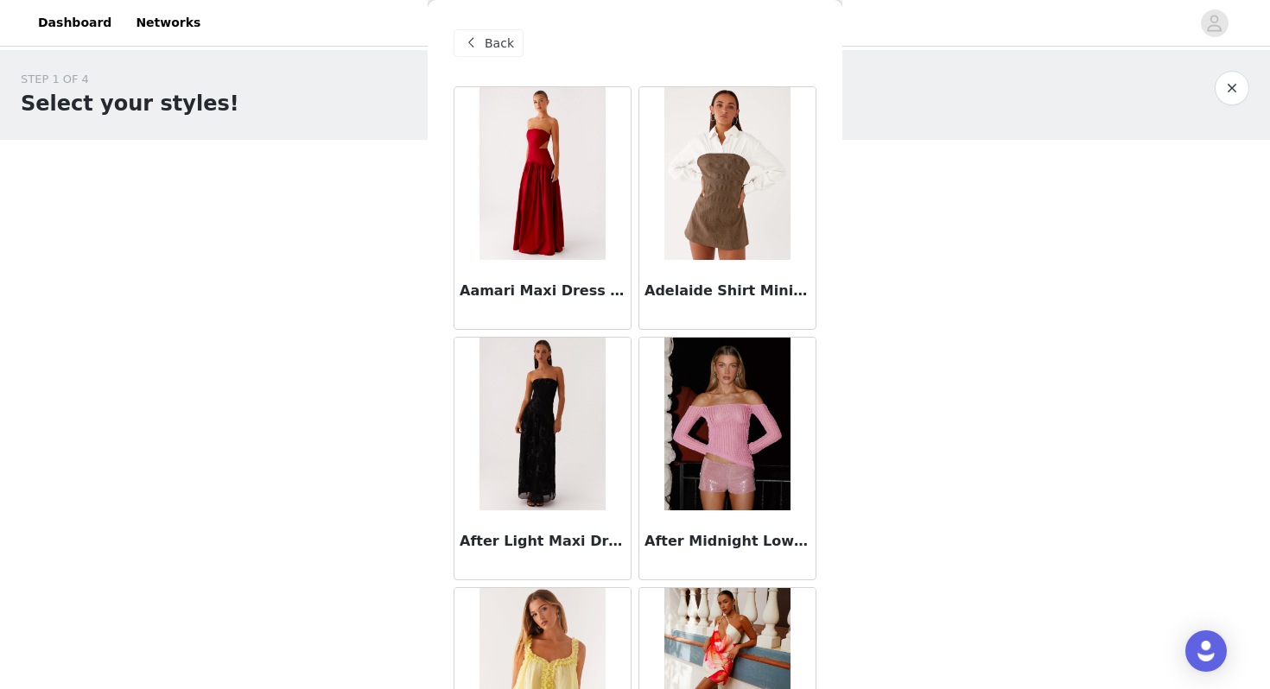
click at [494, 50] on span "Back" at bounding box center [499, 44] width 29 height 18
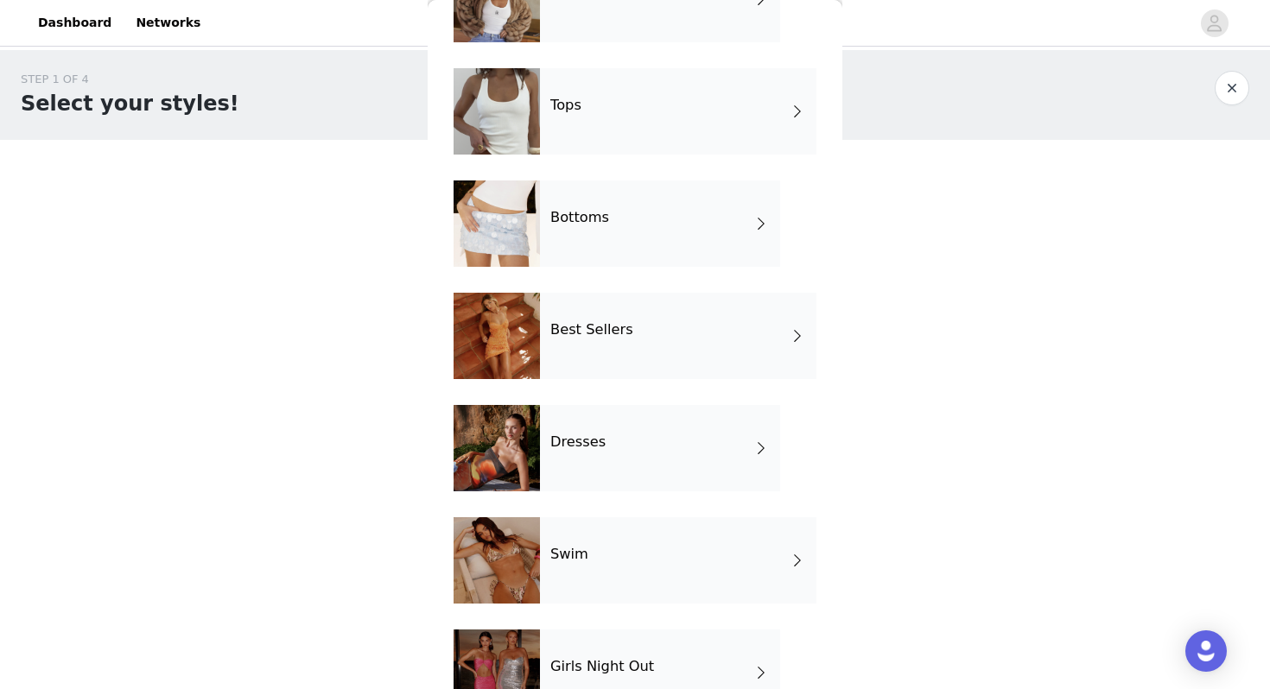
scroll to position [131, 0]
click at [567, 455] on div "Dresses" at bounding box center [660, 447] width 240 height 86
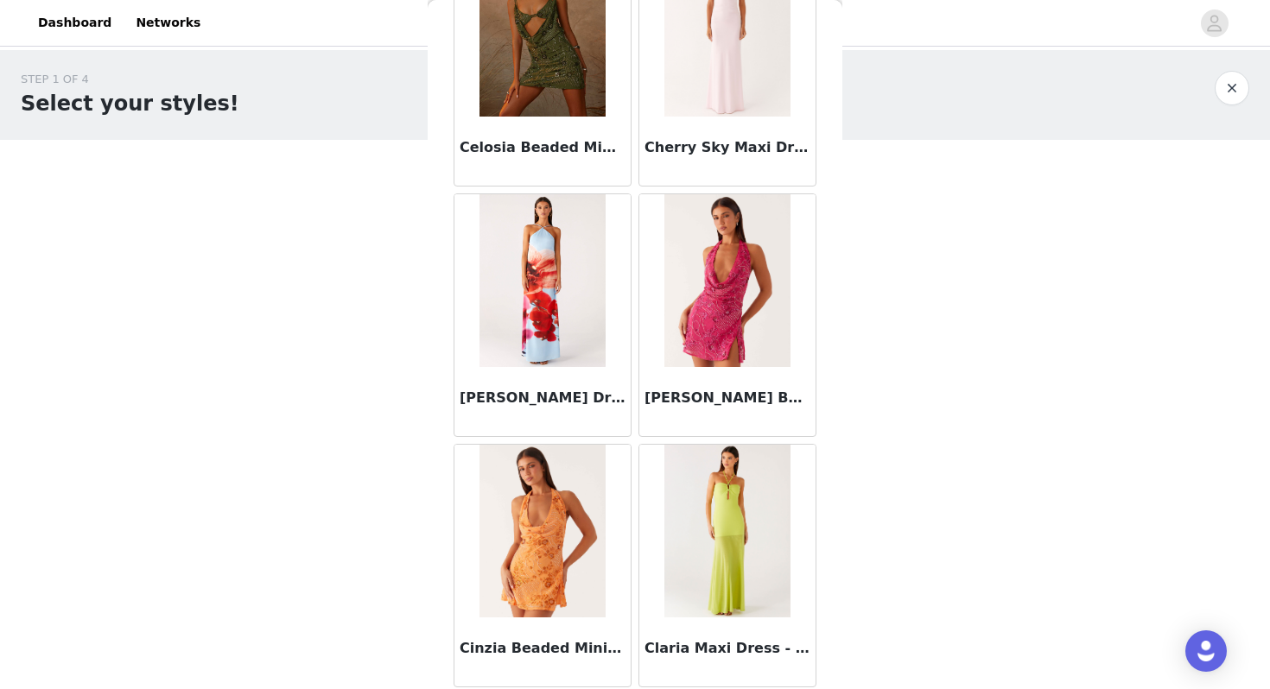
scroll to position [1954, 0]
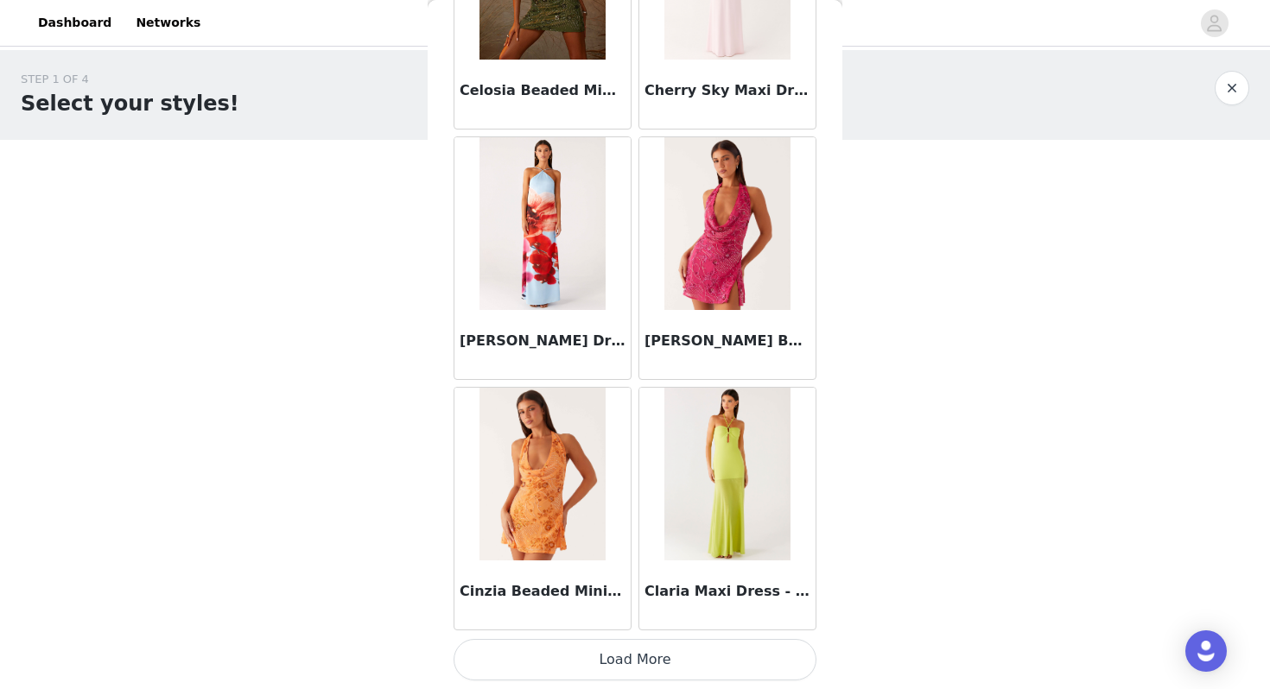
click at [618, 669] on button "Load More" at bounding box center [635, 659] width 363 height 41
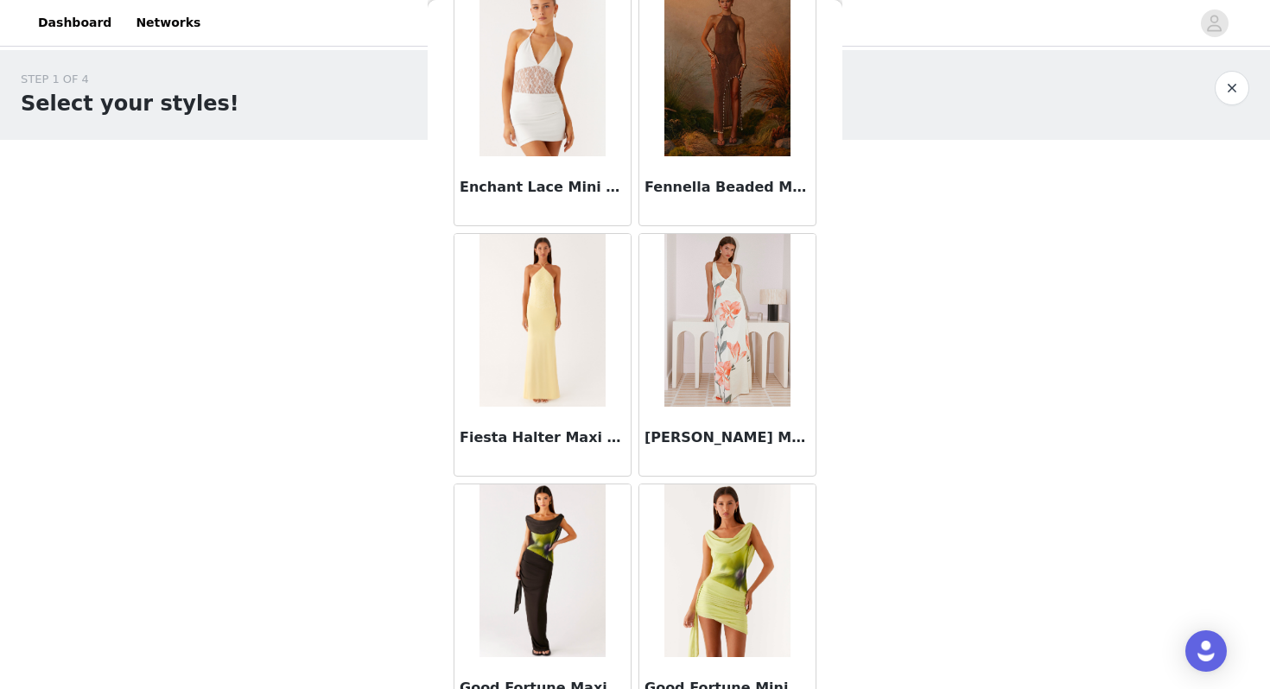
scroll to position [4459, 0]
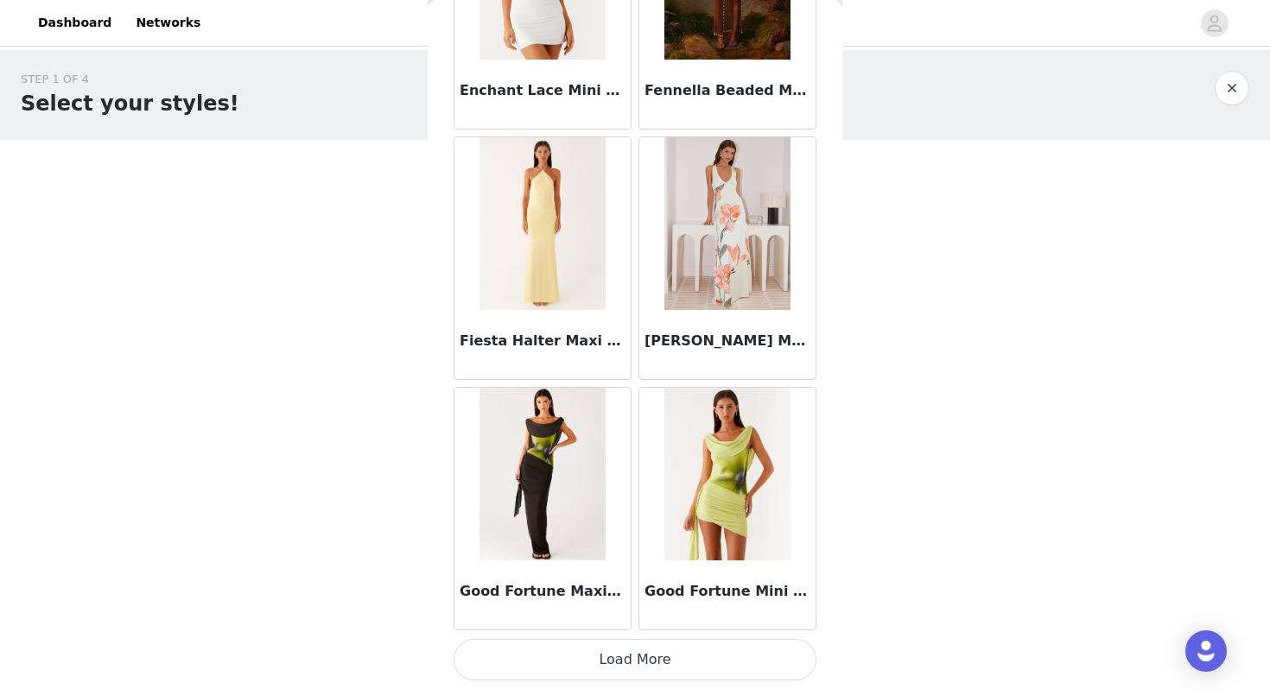
click at [638, 645] on button "Load More" at bounding box center [635, 659] width 363 height 41
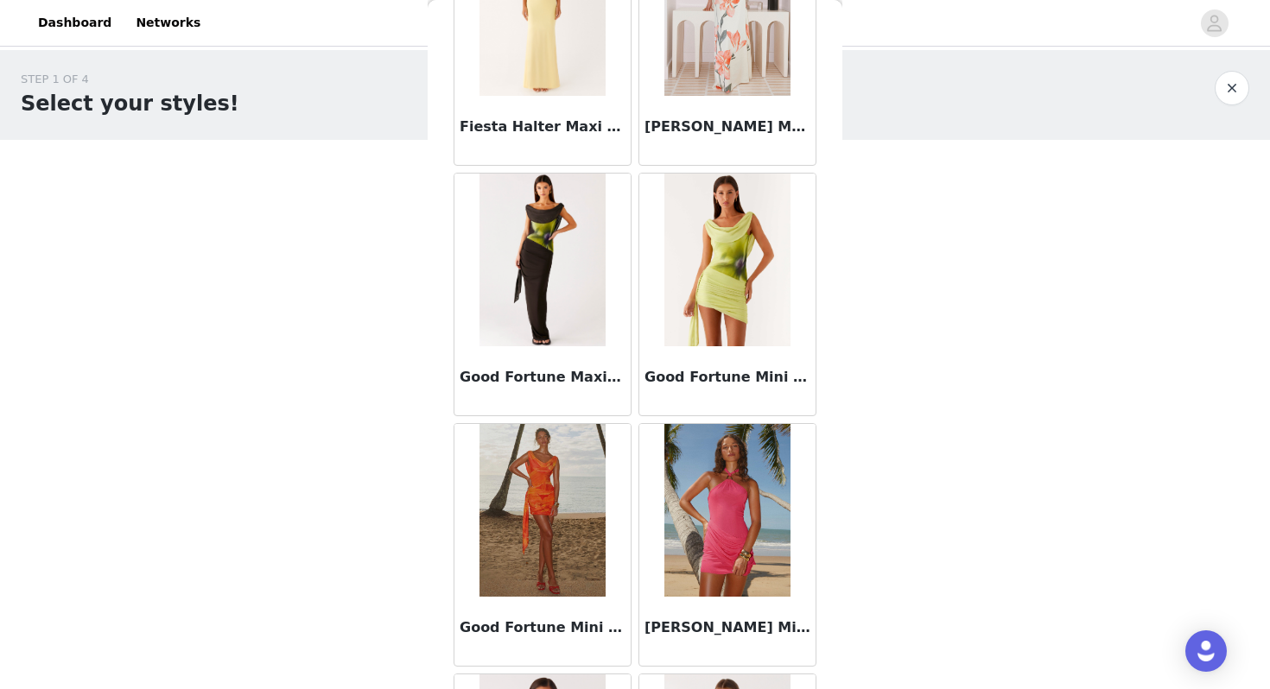
scroll to position [4674, 0]
